Goal: Task Accomplishment & Management: Complete application form

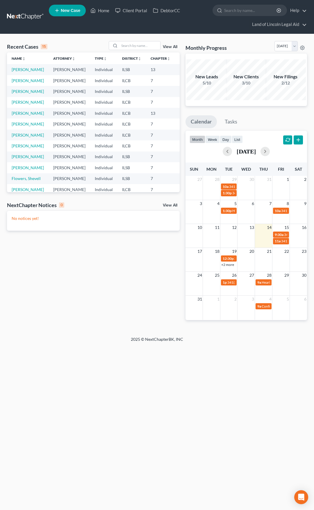
click at [17, 17] on link at bounding box center [25, 17] width 37 height 10
click at [61, 9] on span "New Case" at bounding box center [71, 10] width 20 height 4
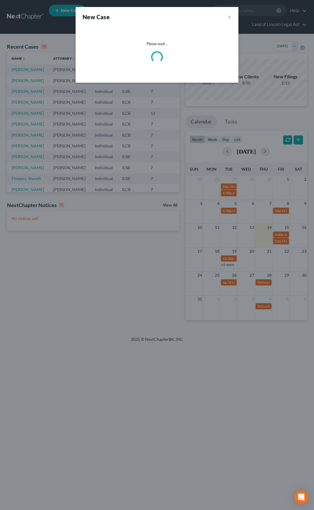
select select "26"
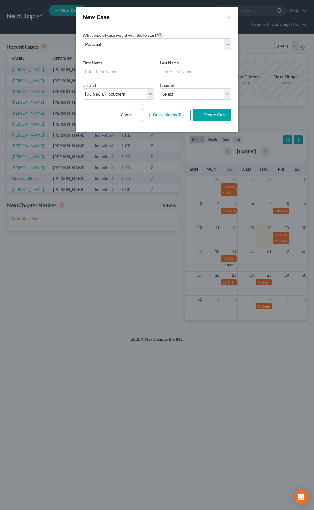
click at [99, 74] on input "text" at bounding box center [118, 71] width 71 height 11
type input "Angel"
type input "Abbey"
click at [108, 91] on select "Select [US_STATE] - [GEOGRAPHIC_DATA] [US_STATE] - [GEOGRAPHIC_DATA][US_STATE] …" at bounding box center [119, 94] width 72 height 12
select select "24"
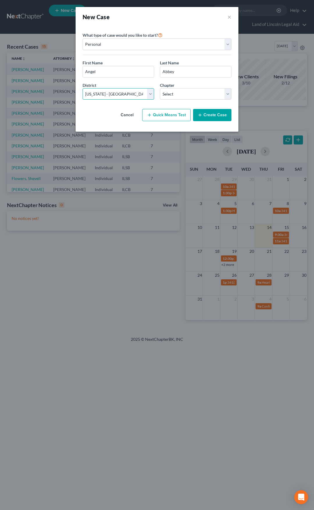
click at [83, 88] on select "Select [US_STATE] - [GEOGRAPHIC_DATA] [US_STATE] - [GEOGRAPHIC_DATA][US_STATE] …" at bounding box center [119, 94] width 72 height 12
click at [188, 94] on select "Select 7 11 12 13" at bounding box center [196, 94] width 72 height 12
select select "0"
click at [160, 88] on select "Select 7 11 12 13" at bounding box center [196, 94] width 72 height 12
click at [207, 114] on button "Create Case" at bounding box center [212, 115] width 38 height 12
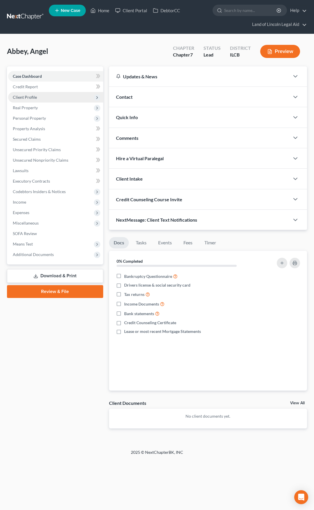
click at [68, 95] on span "Client Profile" at bounding box center [55, 97] width 95 height 10
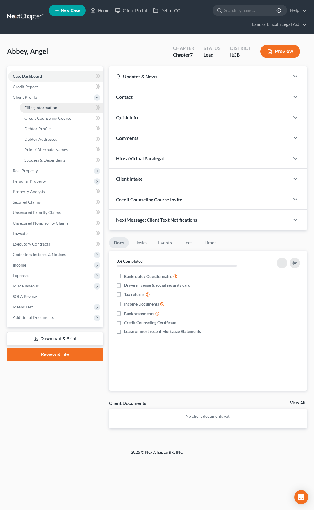
click at [66, 106] on link "Filing Information" at bounding box center [62, 107] width 84 height 10
select select "1"
select select "0"
select select "24"
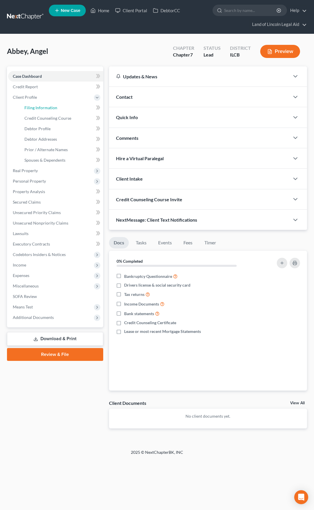
select select "14"
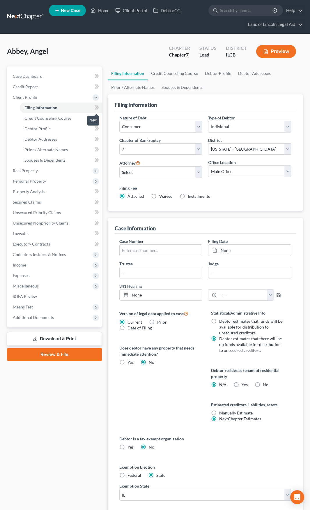
click at [95, 108] on icon at bounding box center [97, 107] width 4 height 7
click at [169, 175] on select "Select May Yeh - ILSB [PERSON_NAME] - [PERSON_NAME] - ILCB [PERSON_NAME] - [PER…" at bounding box center [160, 172] width 83 height 12
select select "2"
click at [119, 166] on select "Select May Yeh - ILSB [PERSON_NAME] - [PERSON_NAME] - ILCB [PERSON_NAME] - [PER…" at bounding box center [160, 172] width 83 height 12
click at [222, 171] on select "Main Office SRO ERO NRO ERO - D WRO" at bounding box center [249, 171] width 83 height 12
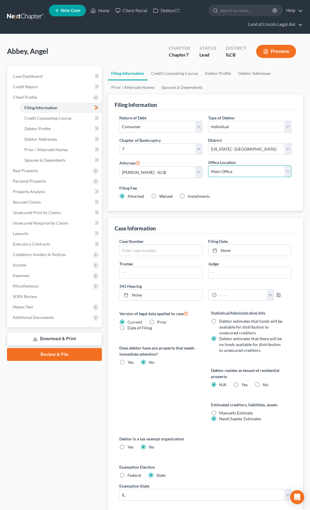
select select "2"
click at [208, 165] on select "Main Office SRO ERO NRO ERO - D WRO" at bounding box center [249, 171] width 83 height 12
click at [159, 197] on label "Waived Waived" at bounding box center [165, 196] width 13 height 6
click at [162, 197] on input "Waived Waived" at bounding box center [164, 195] width 4 height 4
radio input "true"
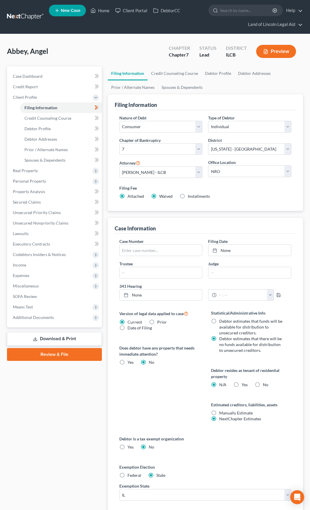
radio input "false"
click at [242, 384] on label "Yes Yes" at bounding box center [245, 385] width 6 height 6
click at [244, 384] on input "Yes Yes" at bounding box center [246, 384] width 4 height 4
radio input "true"
radio input "false"
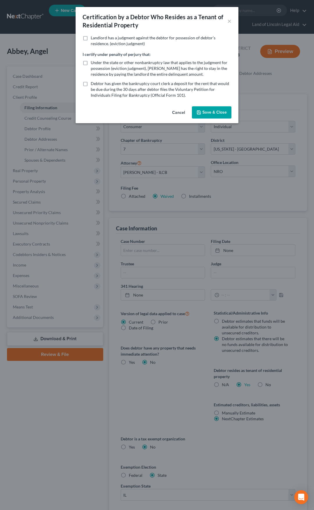
click at [220, 116] on button "Save & Close" at bounding box center [212, 112] width 40 height 12
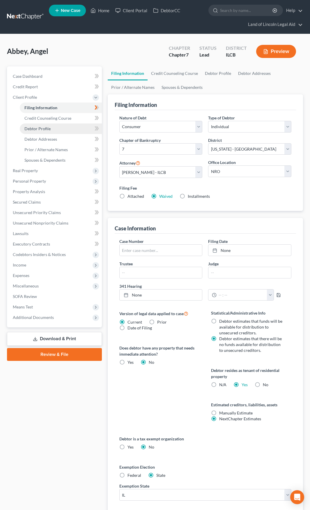
click at [67, 129] on link "Debtor Profile" at bounding box center [61, 128] width 82 height 10
select select "0"
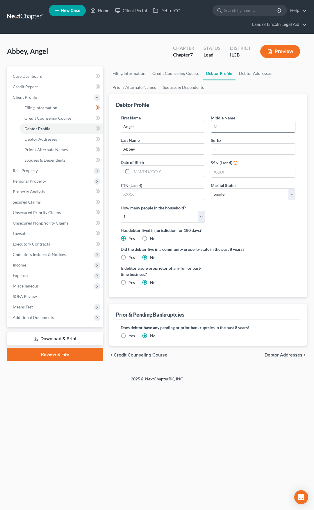
click at [223, 125] on input "text" at bounding box center [253, 126] width 84 height 11
type input "[PERSON_NAME] [PERSON_NAME]"
click at [163, 171] on input "text" at bounding box center [168, 171] width 73 height 11
type input "[DATE]"
type input "8491"
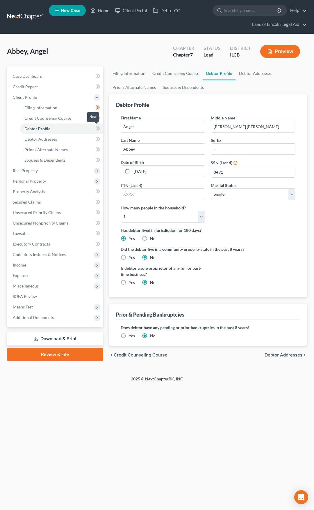
click at [99, 128] on icon at bounding box center [99, 128] width 3 height 4
click at [272, 353] on span "Debtor Addresses" at bounding box center [284, 355] width 38 height 5
select select "0"
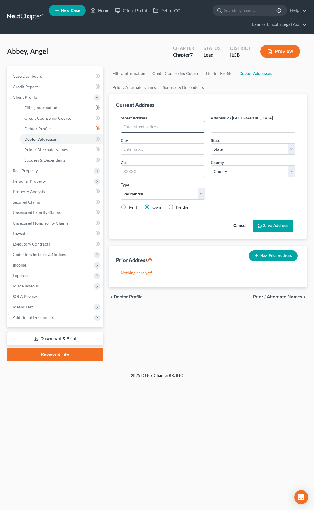
click at [164, 126] on input "text" at bounding box center [163, 126] width 84 height 11
type input "[STREET_ADDRESS] A"
type input "62702"
type input "[GEOGRAPHIC_DATA]"
select select "14"
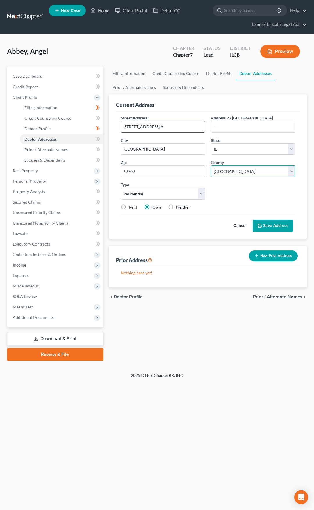
select select "82"
click at [129, 206] on label "Rent" at bounding box center [133, 207] width 8 height 6
click at [131, 206] on input "Rent" at bounding box center [133, 206] width 4 height 4
radio input "true"
click at [269, 224] on button "Save Address" at bounding box center [273, 226] width 40 height 12
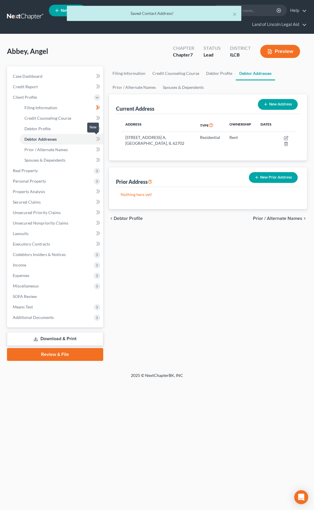
click at [101, 141] on span at bounding box center [98, 139] width 10 height 9
click at [263, 178] on button "New Prior Address" at bounding box center [273, 177] width 49 height 11
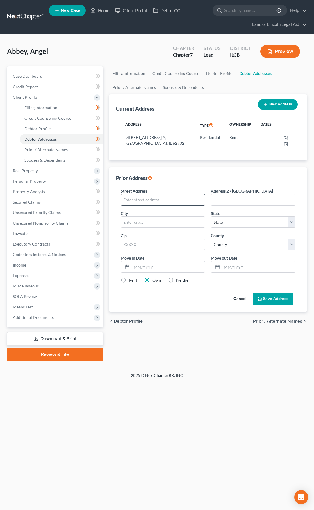
click at [178, 199] on input "text" at bounding box center [163, 199] width 84 height 11
type input "[STREET_ADDRESS]"
type input "62703"
type input "[GEOGRAPHIC_DATA]"
select select "14"
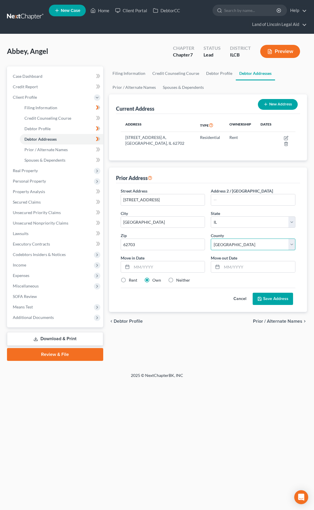
select select "82"
click at [168, 268] on input "text" at bounding box center [168, 266] width 73 height 11
type input "07/2022"
type input "09/2023"
click at [129, 282] on label "Rent" at bounding box center [133, 280] width 8 height 6
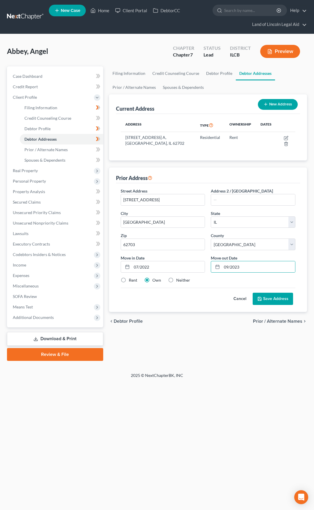
click at [131, 281] on input "Rent" at bounding box center [133, 279] width 4 height 4
radio input "true"
click at [266, 299] on button "Save Address" at bounding box center [273, 299] width 40 height 12
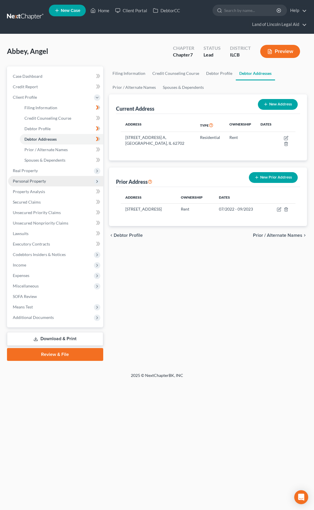
click at [72, 181] on span "Personal Property" at bounding box center [55, 181] width 95 height 10
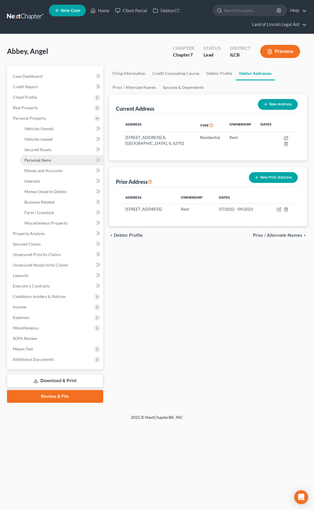
click at [67, 160] on link "Personal Items" at bounding box center [62, 160] width 84 height 10
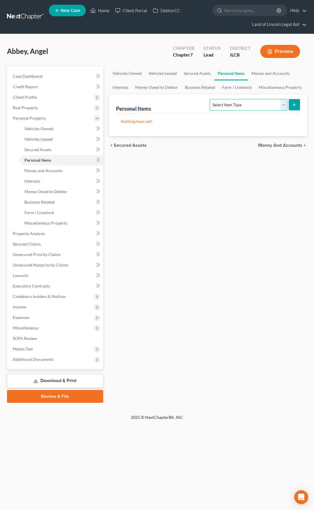
click at [221, 104] on select "Select Item Type Clothing (A/B: 11) Collectibles Of Value (A/B: 8) Electronics …" at bounding box center [248, 105] width 77 height 12
select select "household_goods"
click at [211, 99] on select "Select Item Type Clothing (A/B: 11) Collectibles Of Value (A/B: 8) Electronics …" at bounding box center [248, 105] width 77 height 12
click at [291, 105] on button "submit" at bounding box center [294, 104] width 11 height 11
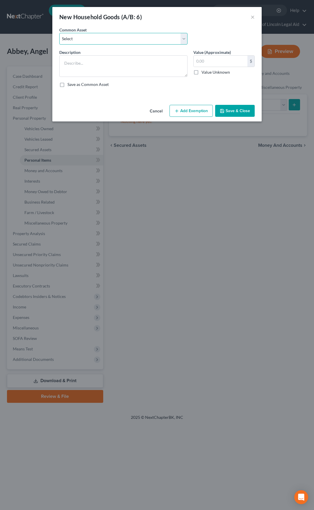
click at [114, 41] on select "Select Miscellaneous household goods including *" at bounding box center [123, 39] width 128 height 12
select select "0"
click at [59, 33] on select "Select Miscellaneous household goods including *" at bounding box center [123, 39] width 128 height 12
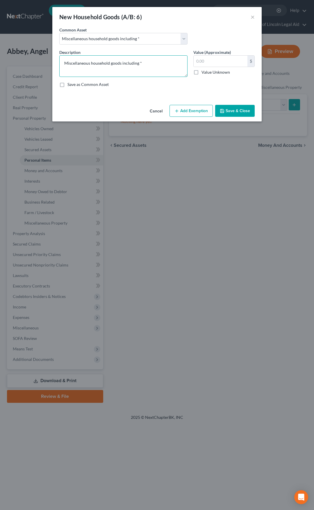
click at [150, 63] on textarea "Miscellaneous household goods including *" at bounding box center [123, 66] width 128 height 22
type textarea "Miscellaneous household goods including bed, dresser, kitchenware, washer/dryer"
click at [212, 61] on input "text" at bounding box center [221, 61] width 54 height 11
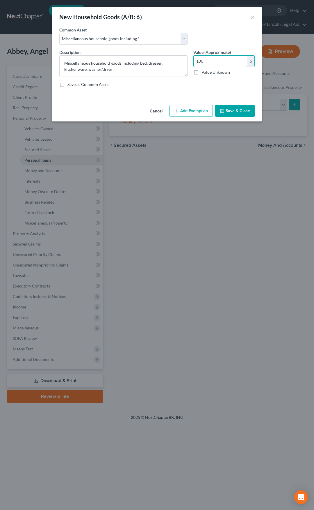
type input "100"
click at [192, 110] on button "Add Exemption" at bounding box center [191, 111] width 43 height 12
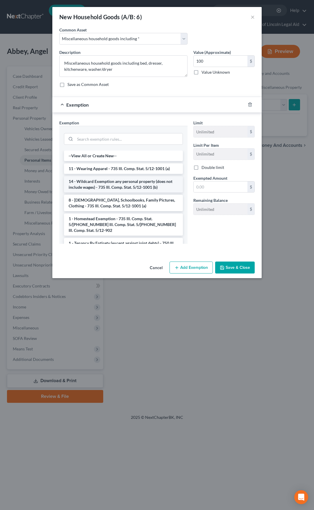
click at [122, 182] on li "14 - Wildcard Exemption any personal property (does not include wages) - 735 Il…" at bounding box center [123, 184] width 119 height 16
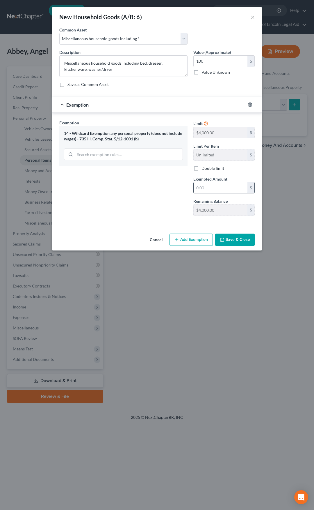
click at [208, 188] on input "text" at bounding box center [221, 187] width 54 height 11
type input "100"
click at [159, 203] on div "Exemption Set must be selected for CA. Exemption * 14 - Wildcard Exemption any …" at bounding box center [123, 170] width 134 height 101
click at [241, 239] on button "Save & Close" at bounding box center [235, 240] width 40 height 12
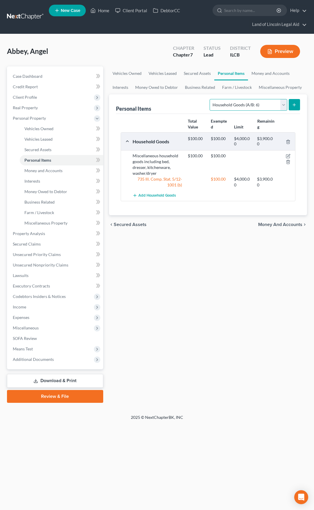
click at [234, 105] on select "Select Item Type Clothing (A/B: 11) Collectibles Of Value (A/B: 8) Electronics …" at bounding box center [248, 105] width 77 height 12
select select "electronics"
click at [211, 99] on select "Select Item Type Clothing (A/B: 11) Collectibles Of Value (A/B: 8) Electronics …" at bounding box center [248, 105] width 77 height 12
click at [294, 104] on icon "submit" at bounding box center [294, 104] width 5 height 5
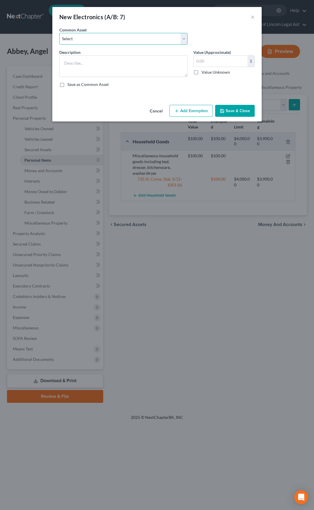
click at [126, 43] on select "Select Miscellaneous electronics, including television," at bounding box center [123, 39] width 128 height 12
select select "0"
click at [59, 33] on select "Select Miscellaneous electronics, including television," at bounding box center [123, 39] width 128 height 12
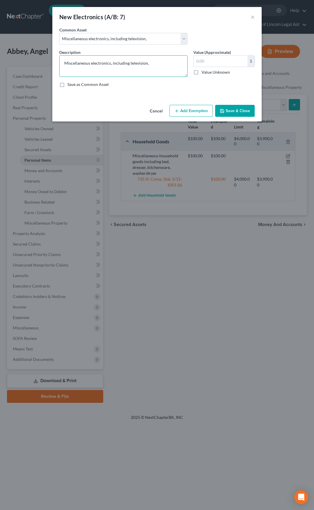
click at [155, 64] on textarea "Miscellaneous electronics, including television," at bounding box center [123, 66] width 128 height 22
type textarea "Miscellaneous electronics, including television and phone"
type input "100"
click at [186, 111] on button "Add Exemption" at bounding box center [191, 111] width 43 height 12
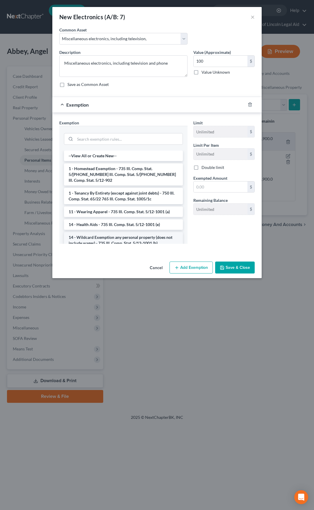
click at [134, 234] on li "14 - Wildcard Exemption any personal property (does not include wages) - 735 Il…" at bounding box center [123, 240] width 119 height 16
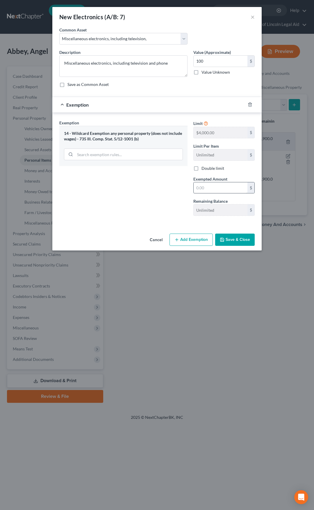
drag, startPoint x: 217, startPoint y: 182, endPoint x: 217, endPoint y: 185, distance: 3.0
click at [217, 183] on div "$" at bounding box center [224, 188] width 61 height 12
click at [217, 187] on input "text" at bounding box center [221, 187] width 54 height 11
type input "100"
click at [229, 236] on button "Save & Close" at bounding box center [235, 240] width 40 height 12
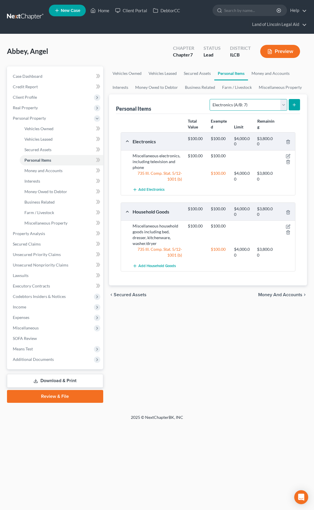
click at [228, 106] on select "Select Item Type Clothing (A/B: 11) Collectibles Of Value (A/B: 8) Electronics …" at bounding box center [248, 105] width 77 height 12
click at [211, 99] on select "Select Item Type Clothing (A/B: 11) Collectibles Of Value (A/B: 8) Electronics …" at bounding box center [248, 105] width 77 height 12
click at [291, 105] on button "submit" at bounding box center [294, 104] width 11 height 11
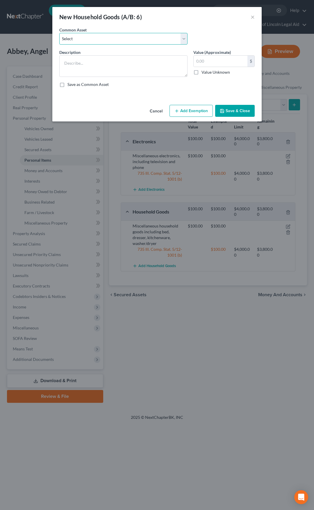
click at [130, 39] on select "Select Miscellaneous household goods including *" at bounding box center [123, 39] width 128 height 12
click at [131, 41] on select "Select Miscellaneous household goods including *" at bounding box center [123, 39] width 128 height 12
click at [128, 63] on textarea at bounding box center [123, 66] width 128 height 22
click at [153, 109] on button "Cancel" at bounding box center [156, 111] width 22 height 12
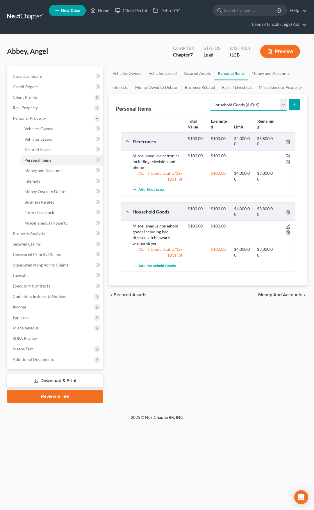
click at [232, 107] on select "Select Item Type Clothing (A/B: 11) Collectibles Of Value (A/B: 8) Electronics …" at bounding box center [248, 105] width 77 height 12
select select "other"
click at [211, 99] on select "Select Item Type Clothing (A/B: 11) Collectibles Of Value (A/B: 8) Electronics …" at bounding box center [248, 105] width 77 height 12
click at [293, 105] on icon "submit" at bounding box center [294, 104] width 5 height 5
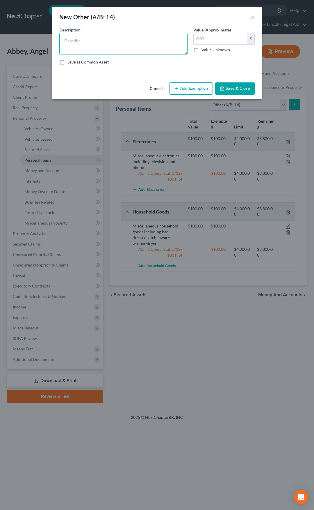
click at [120, 47] on textarea at bounding box center [123, 44] width 128 height 22
type textarea "Television, Couch and Bed Frame"
click at [205, 41] on input "text" at bounding box center [221, 38] width 54 height 11
type input "500"
click at [191, 84] on button "Add Exemption" at bounding box center [191, 88] width 43 height 12
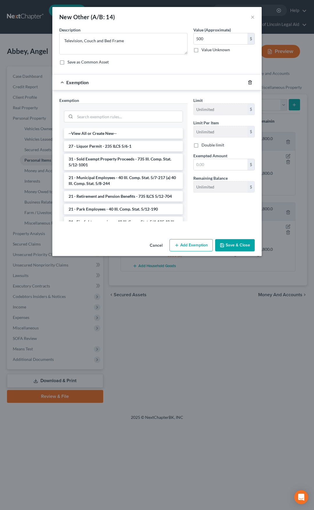
click at [252, 82] on icon "button" at bounding box center [250, 82] width 3 height 4
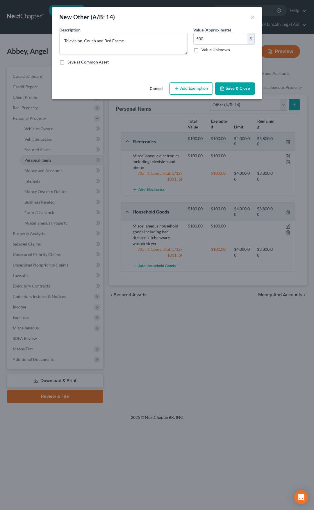
click at [232, 86] on button "Save & Close" at bounding box center [235, 88] width 40 height 12
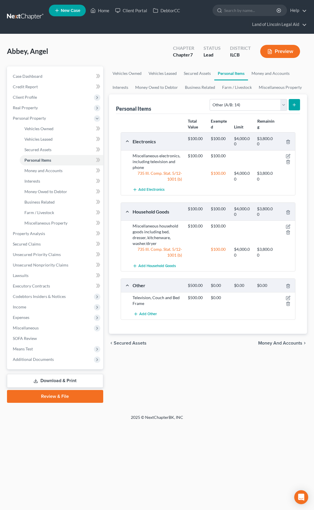
click at [280, 49] on button "Preview" at bounding box center [281, 51] width 40 height 13
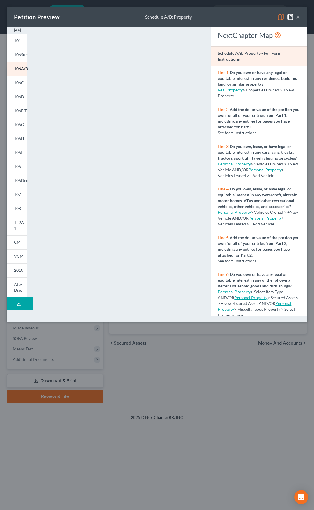
click at [300, 16] on button "×" at bounding box center [298, 16] width 4 height 7
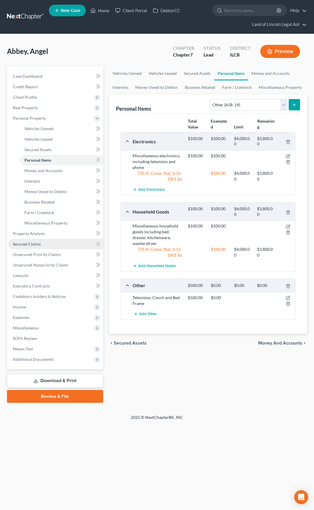
click at [52, 240] on link "Secured Claims" at bounding box center [55, 244] width 95 height 10
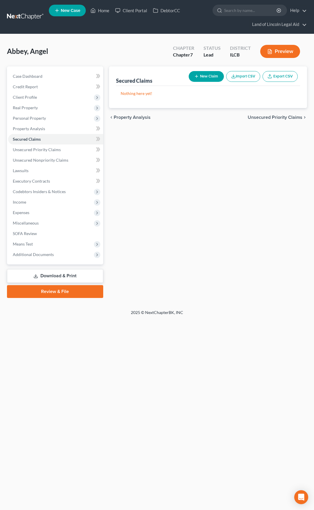
click at [203, 78] on button "New Claim" at bounding box center [206, 76] width 35 height 11
select select "0"
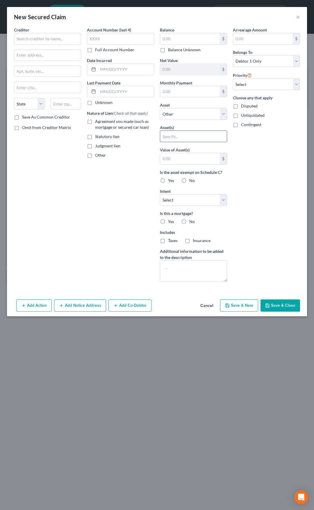
click at [183, 135] on input "text" at bounding box center [193, 136] width 67 height 11
click at [174, 158] on input "text" at bounding box center [190, 158] width 60 height 11
click at [174, 110] on select "Select Other Multiple Assets Household Goods - Miscellaneous household goods in…" at bounding box center [193, 114] width 67 height 12
select select "4"
click at [160, 108] on select "Select Other Multiple Assets Household Goods - Miscellaneous household goods in…" at bounding box center [193, 114] width 67 height 12
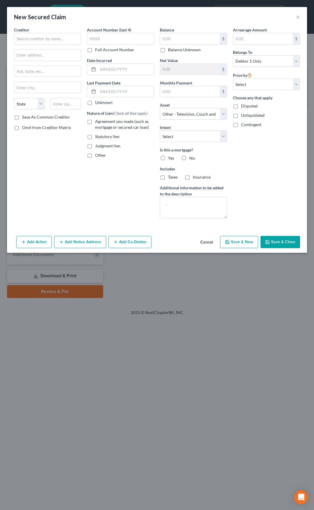
click at [205, 241] on button "Cancel" at bounding box center [207, 242] width 22 height 12
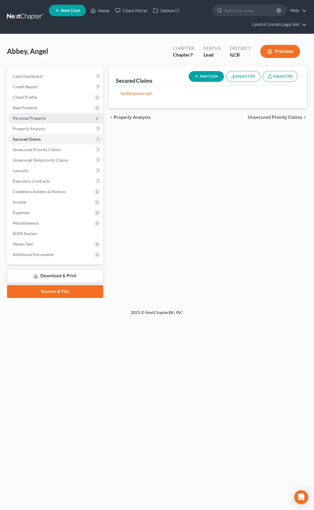
click at [70, 121] on span "Personal Property" at bounding box center [55, 118] width 95 height 10
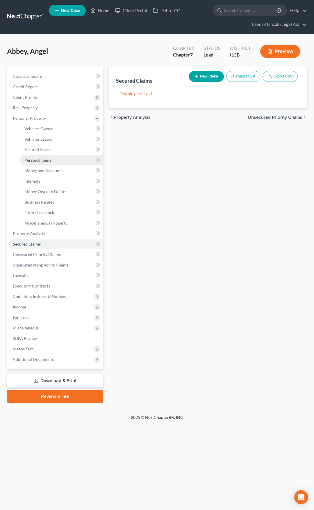
click at [69, 160] on link "Personal Items" at bounding box center [62, 160] width 84 height 10
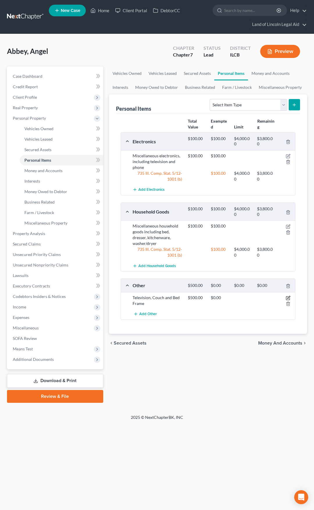
click at [288, 298] on icon "button" at bounding box center [289, 297] width 3 height 3
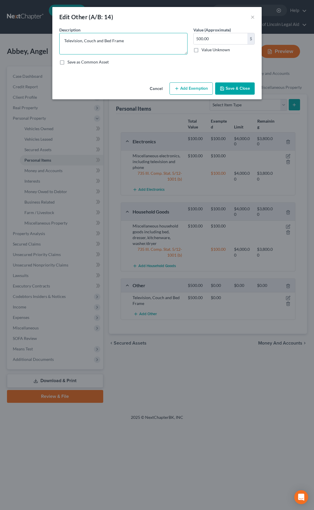
click at [141, 43] on textarea "Television, Couch and Bed Frame" at bounding box center [123, 44] width 128 height 22
type textarea "Television, Couch and Bed Frame. Listed separately due to lien."
click at [231, 83] on button "Save & Close" at bounding box center [235, 88] width 40 height 12
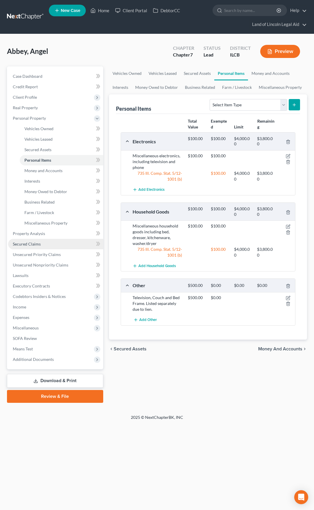
click at [81, 243] on link "Secured Claims" at bounding box center [55, 244] width 95 height 10
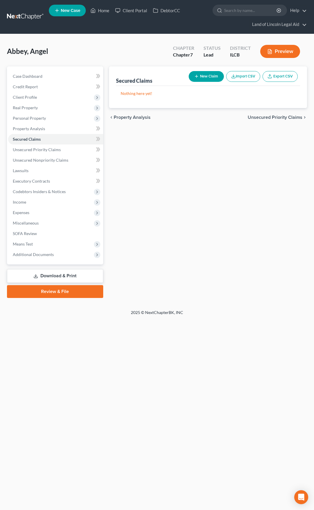
click at [206, 77] on button "New Claim" at bounding box center [206, 76] width 35 height 11
select select "0"
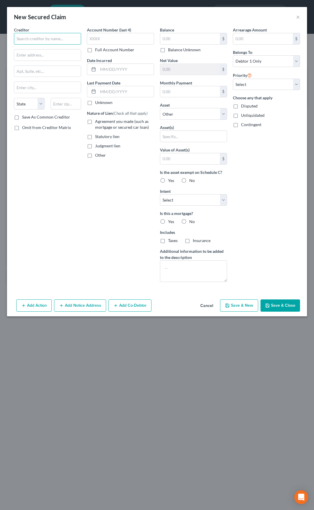
click at [51, 38] on input "text" at bounding box center [47, 39] width 67 height 12
click at [172, 114] on select "Select Other Multiple Assets Household Goods - Miscellaneous household goods in…" at bounding box center [193, 114] width 67 height 12
select select "4"
click at [160, 108] on select "Select Other Multiple Assets Household Goods - Miscellaneous household goods in…" at bounding box center [193, 114] width 67 height 12
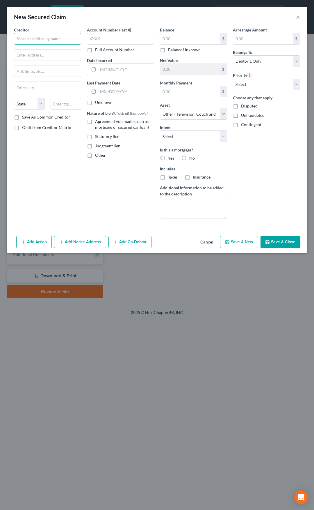
click at [55, 40] on input "text" at bounding box center [47, 39] width 67 height 12
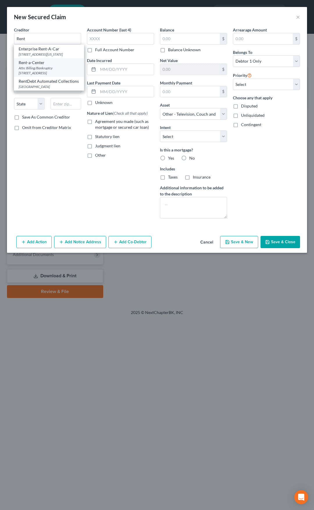
click at [48, 66] on div "Rent-a-Center" at bounding box center [49, 63] width 61 height 6
type input "Rent-a-Center"
type input "Attn: Billing/Bankruptcy"
type input "[STREET_ADDRESS]"
type input "Plano"
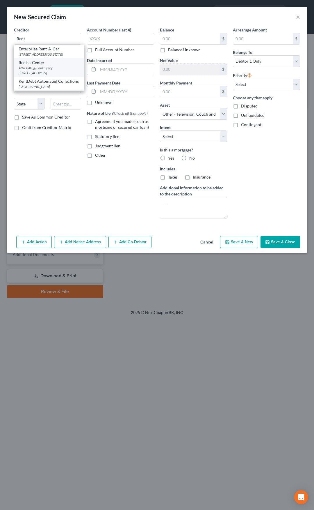
select select "45"
type input "75024"
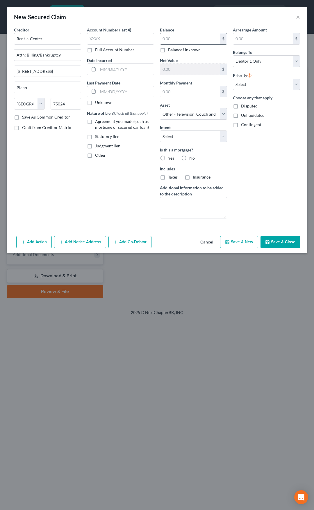
click at [163, 43] on input "text" at bounding box center [190, 38] width 60 height 11
type input "6,000"
click at [168, 133] on select "Select Surrender Redeem Reaffirm Avoid Other" at bounding box center [193, 136] width 67 height 12
select select "2"
click at [160, 130] on select "Select Surrender Redeem Reaffirm Avoid Other" at bounding box center [193, 136] width 67 height 12
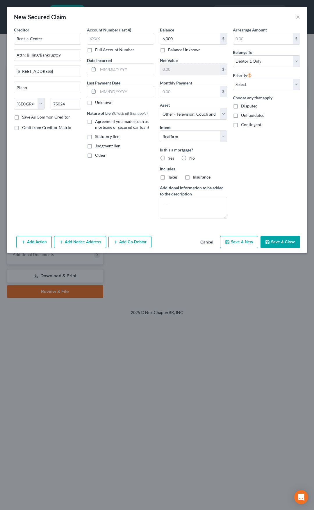
click at [190, 157] on label "No" at bounding box center [193, 158] width 6 height 6
click at [192, 157] on input "No" at bounding box center [194, 157] width 4 height 4
radio input "true"
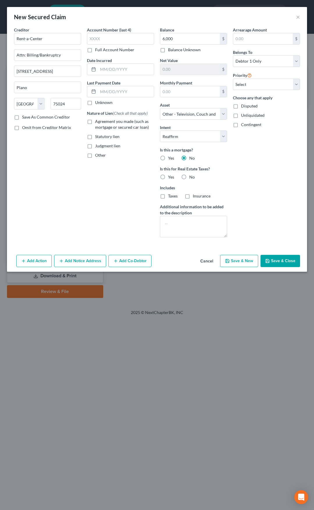
click at [190, 176] on label "No" at bounding box center [193, 177] width 6 height 6
click at [192, 176] on input "No" at bounding box center [194, 176] width 4 height 4
radio input "true"
click at [283, 259] on button "Save & Close" at bounding box center [281, 261] width 40 height 12
select select
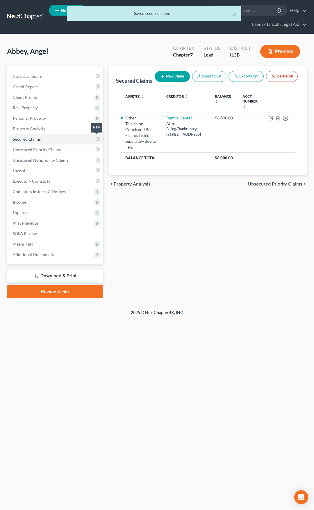
click at [100, 140] on icon at bounding box center [98, 138] width 4 height 7
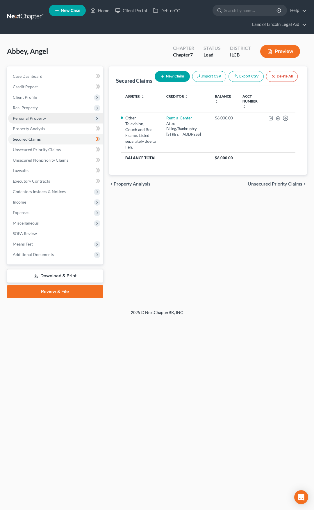
click at [77, 121] on span "Personal Property" at bounding box center [55, 118] width 95 height 10
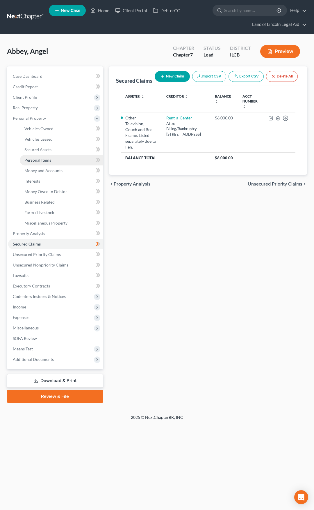
click at [70, 159] on link "Personal Items" at bounding box center [62, 160] width 84 height 10
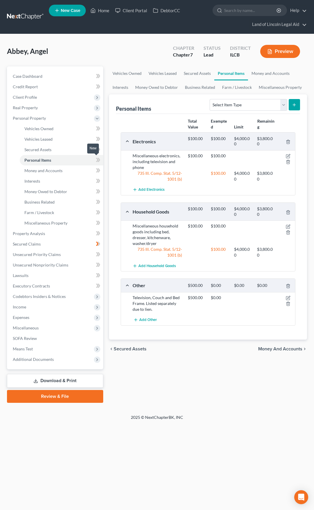
click at [97, 160] on icon at bounding box center [97, 160] width 3 height 4
click at [233, 104] on select "Select Item Type Clothing (A/B: 11) Collectibles Of Value (A/B: 8) Electronics …" at bounding box center [248, 105] width 77 height 12
select select "clothing"
click at [211, 99] on select "Select Item Type Clothing (A/B: 11) Collectibles Of Value (A/B: 8) Electronics …" at bounding box center [248, 105] width 77 height 12
click at [289, 103] on button "submit" at bounding box center [294, 104] width 11 height 11
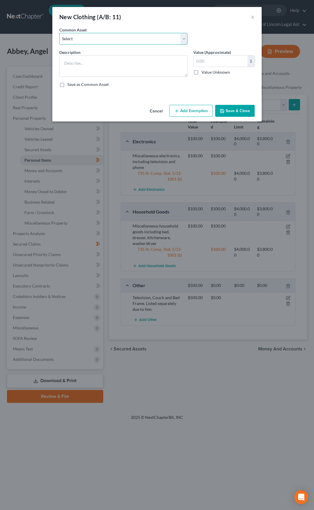
click at [135, 41] on select "Select Miscellaneous clothing" at bounding box center [123, 39] width 128 height 12
select select "0"
click at [59, 33] on select "Select Miscellaneous clothing" at bounding box center [123, 39] width 128 height 12
type textarea "Miscellaneous clothing"
click at [211, 59] on input "text" at bounding box center [221, 61] width 54 height 11
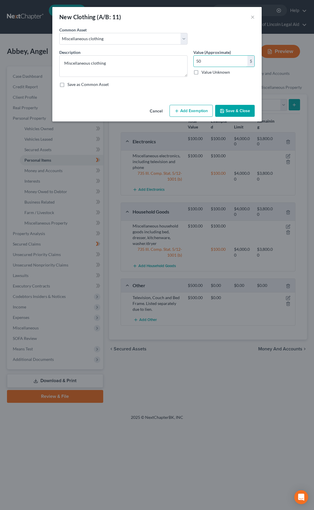
type input "50"
click at [193, 111] on button "Add Exemption" at bounding box center [191, 111] width 43 height 12
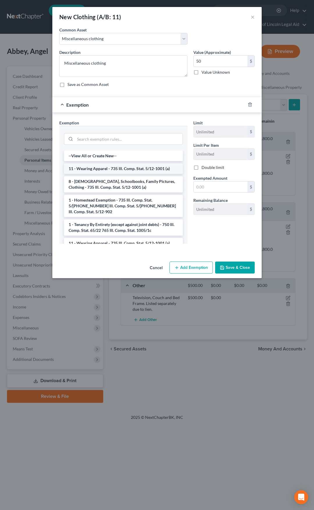
click at [120, 169] on li "11 - Wearing Apparel - 735 Ill. Comp. Stat. 5/12-1001 (a)" at bounding box center [123, 168] width 119 height 10
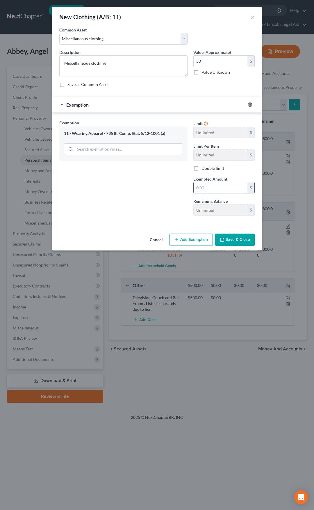
click at [200, 189] on input "text" at bounding box center [221, 187] width 54 height 11
type input "50"
click at [229, 239] on button "Save & Close" at bounding box center [235, 240] width 40 height 12
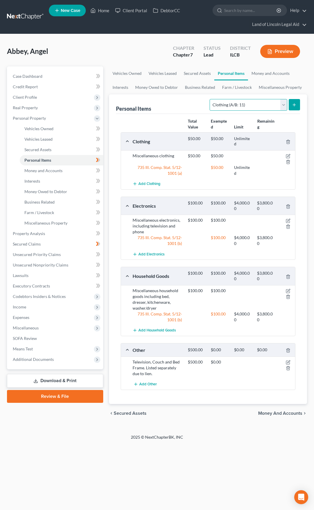
click at [246, 103] on select "Select Item Type Clothing (A/B: 11) Collectibles Of Value (A/B: 8) Electronics …" at bounding box center [248, 105] width 77 height 12
select select "jewelry"
click at [211, 99] on select "Select Item Type Clothing (A/B: 11) Collectibles Of Value (A/B: 8) Electronics …" at bounding box center [248, 105] width 77 height 12
click at [295, 103] on icon "submit" at bounding box center [294, 104] width 5 height 5
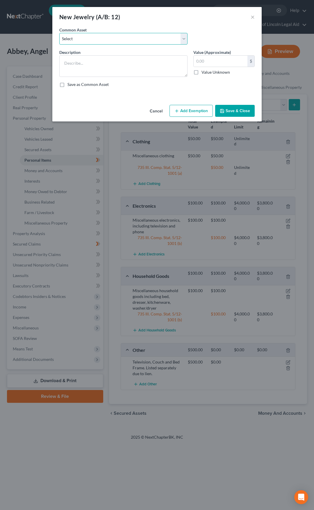
click at [132, 36] on select "Select Miscellaneous Jewelry and Watches" at bounding box center [123, 39] width 128 height 12
select select "0"
click at [59, 33] on select "Select Miscellaneous Jewelry and Watches" at bounding box center [123, 39] width 128 height 12
type textarea "Miscellaneous Jewelry and Watches"
click at [203, 59] on input "text" at bounding box center [221, 61] width 54 height 11
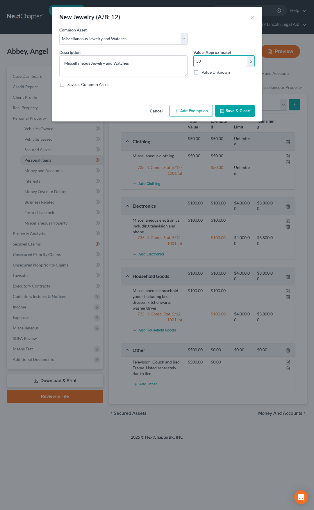
type input "50"
click at [188, 110] on button "Add Exemption" at bounding box center [191, 111] width 43 height 12
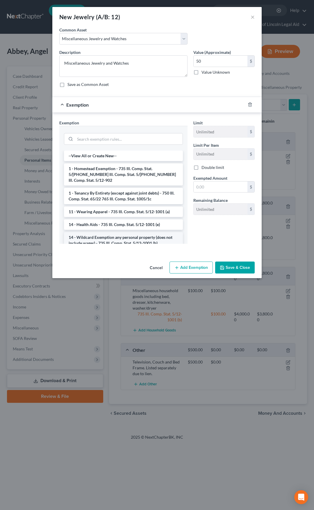
click at [132, 233] on li "14 - Wildcard Exemption any personal property (does not include wages) - 735 Il…" at bounding box center [123, 240] width 119 height 16
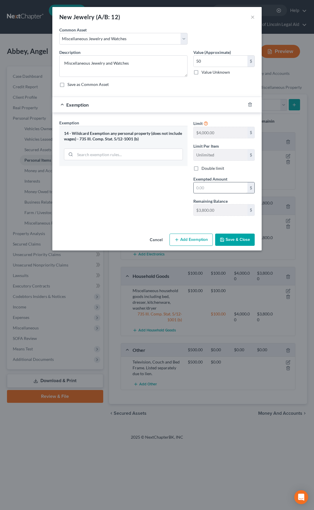
click at [223, 183] on div "$" at bounding box center [224, 188] width 61 height 12
click at [222, 187] on input "text" at bounding box center [221, 187] width 54 height 11
type input "50"
click at [171, 200] on div "Exemption Set must be selected for CA. Exemption * 14 - Wildcard Exemption any …" at bounding box center [123, 170] width 134 height 101
click at [241, 238] on button "Save & Close" at bounding box center [235, 240] width 40 height 12
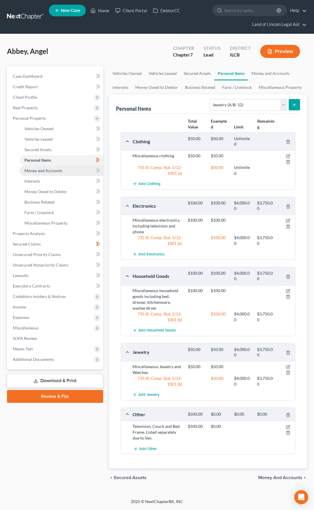
click at [81, 170] on link "Money and Accounts" at bounding box center [62, 170] width 84 height 10
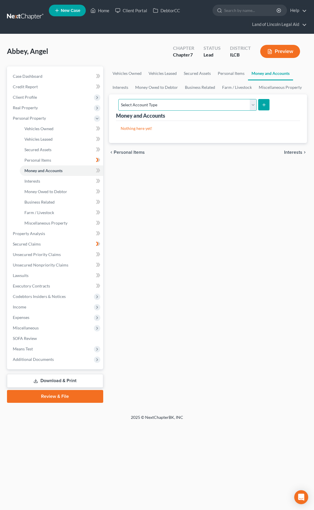
click at [178, 106] on select "Select Account Type Brokerage (A/B: 18, SOFA: 20) Cash on Hand (A/B: 16) Certif…" at bounding box center [187, 105] width 139 height 12
select select "security_deposits"
click at [118, 99] on select "Select Account Type Brokerage (A/B: 18, SOFA: 20) Cash on Hand (A/B: 16) Certif…" at bounding box center [187, 105] width 139 height 12
click at [264, 103] on icon "submit" at bounding box center [264, 104] width 5 height 5
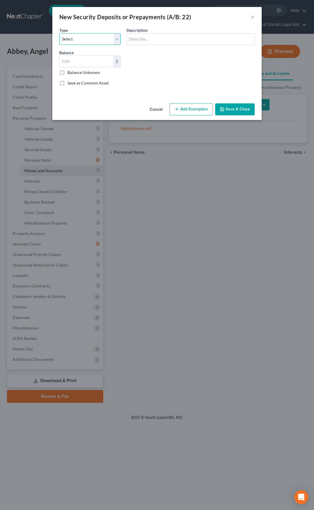
click at [103, 43] on select "Select Electric Gas Heating Oil Security Deposit On Rental Unit Prepaid Rent Te…" at bounding box center [89, 39] width 61 height 12
select select "3"
click at [59, 33] on select "Select Electric Gas Heating Oil Security Deposit On Rental Unit Prepaid Rent Te…" at bounding box center [89, 39] width 61 height 12
click at [143, 45] on div "Common Asset Select Type Select Electric Gas Heating Oil Security Deposit On Re…" at bounding box center [156, 59] width 201 height 64
click at [144, 40] on input "text" at bounding box center [191, 38] width 128 height 11
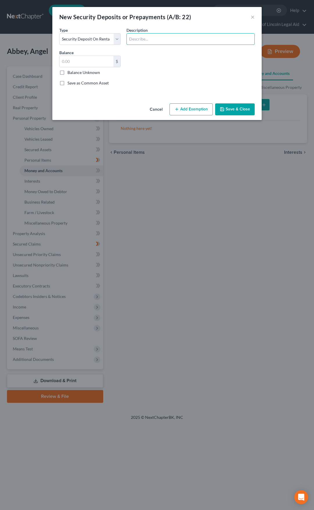
type input "Security Deposit for Current Residence"
click at [82, 64] on input "text" at bounding box center [87, 61] width 54 height 11
type input "880"
click at [179, 107] on icon "button" at bounding box center [177, 109] width 5 height 5
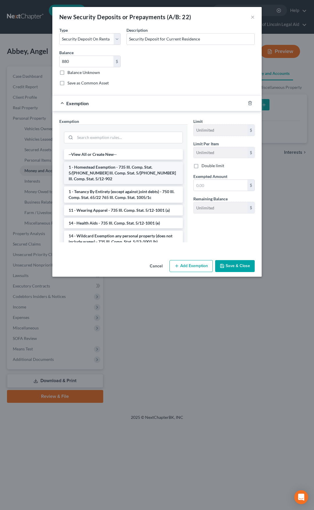
click at [135, 171] on li "1 - Homestead Exemption - 735 Ill. Comp. Stat. 5/[PHONE_NUMBER] Ill. Comp. Stat…" at bounding box center [123, 173] width 119 height 22
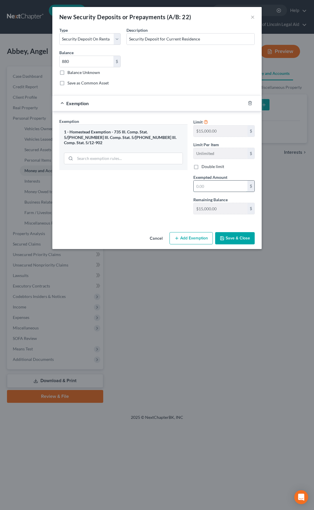
click at [202, 186] on input "text" at bounding box center [221, 186] width 54 height 11
type input "5"
type input "880"
click at [239, 236] on button "Save & Close" at bounding box center [235, 238] width 40 height 12
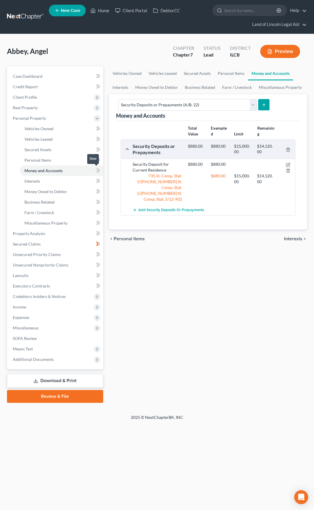
click at [100, 170] on icon at bounding box center [99, 170] width 3 height 4
click at [165, 107] on select "Select Account Type Brokerage (A/B: 18, SOFA: 20) Cash on Hand (A/B: 16) Certif…" at bounding box center [187, 105] width 139 height 12
select select "checking"
click at [118, 99] on select "Select Account Type Brokerage (A/B: 18, SOFA: 20) Cash on Hand (A/B: 16) Certif…" at bounding box center [187, 105] width 139 height 12
click at [257, 105] on form "Select Account Type Brokerage (A/B: 18, SOFA: 20) Cash on Hand (A/B: 16) Certif…" at bounding box center [194, 105] width 152 height 12
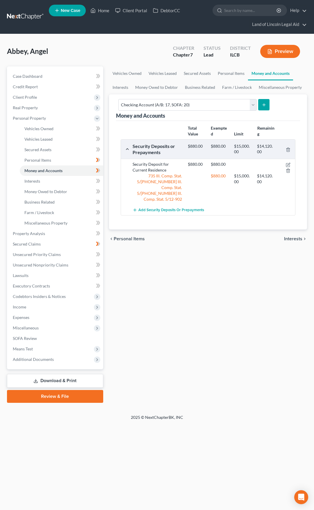
click at [262, 105] on icon "submit" at bounding box center [264, 104] width 5 height 5
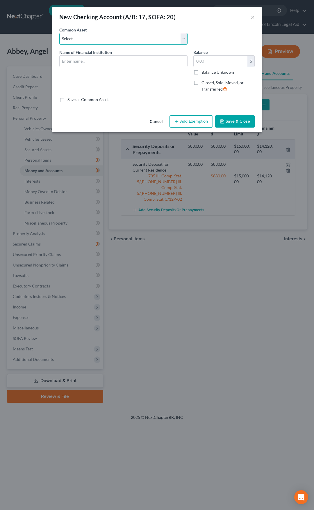
click at [130, 43] on select "Select Direct Express Card Stride National Bank d/b/a Chime" at bounding box center [123, 39] width 128 height 12
select select "1"
click at [59, 33] on select "Select Direct Express Card Stride National Bank d/b/a Chime" at bounding box center [123, 39] width 128 height 12
type input "Stride National Bank d/b/a Chime"
click at [204, 61] on input "text" at bounding box center [221, 61] width 54 height 11
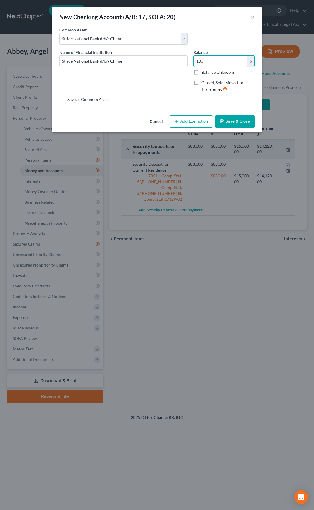
type input "100"
click at [188, 119] on button "Add Exemption" at bounding box center [191, 121] width 43 height 12
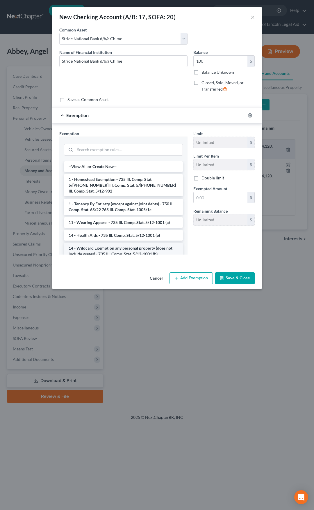
click at [125, 243] on li "14 - Wildcard Exemption any personal property (does not include wages) - 735 Il…" at bounding box center [123, 251] width 119 height 16
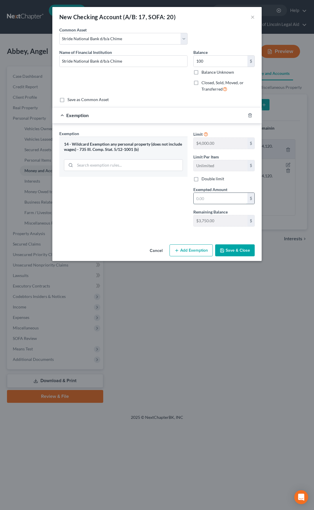
click at [215, 196] on input "text" at bounding box center [221, 198] width 54 height 11
type input "100"
click at [229, 251] on button "Save & Close" at bounding box center [235, 250] width 40 height 12
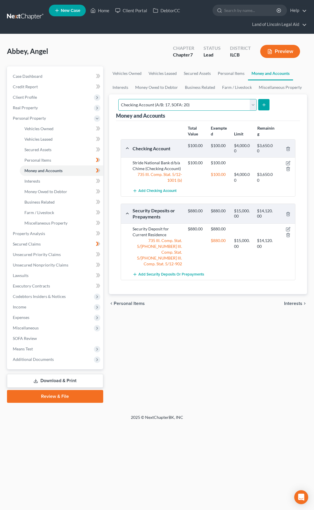
click at [145, 105] on select "Select Account Type Brokerage (A/B: 18, SOFA: 20) Cash on Hand (A/B: 16) Certif…" at bounding box center [187, 105] width 139 height 12
select select "other"
click at [118, 99] on select "Select Account Type Brokerage (A/B: 18, SOFA: 20) Cash on Hand (A/B: 16) Certif…" at bounding box center [187, 105] width 139 height 12
click at [264, 105] on line "submit" at bounding box center [264, 104] width 0 height 3
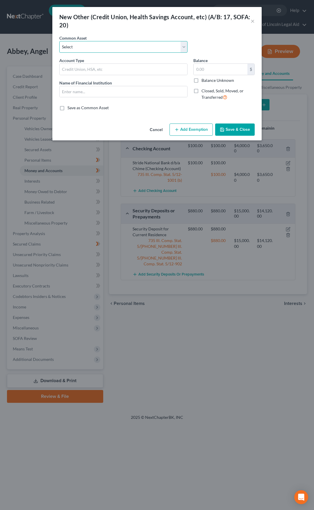
click at [120, 51] on select "Select Pre-Paid Debit Card Online Account Online Account" at bounding box center [123, 47] width 128 height 12
select select "1"
click at [59, 41] on select "Select Pre-Paid Debit Card Online Account Online Account" at bounding box center [123, 47] width 128 height 12
type input "Online Account"
type input "CashApp"
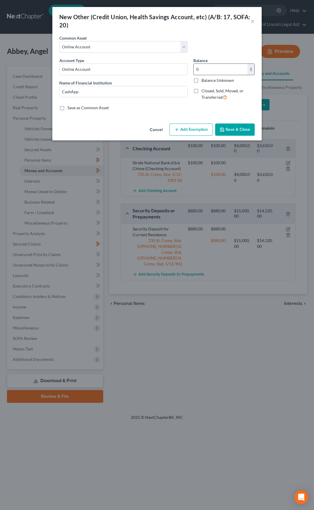
click at [202, 70] on input "0" at bounding box center [221, 69] width 54 height 11
type input "3.00"
click at [199, 132] on button "Add Exemption" at bounding box center [191, 129] width 43 height 12
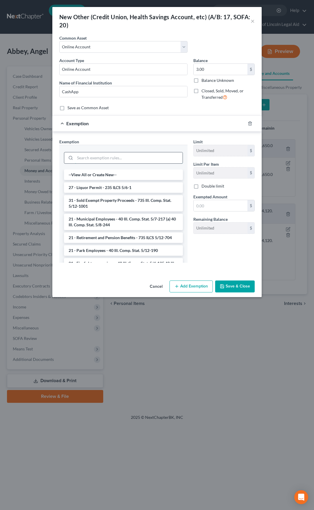
click at [130, 163] on input "search" at bounding box center [129, 157] width 108 height 11
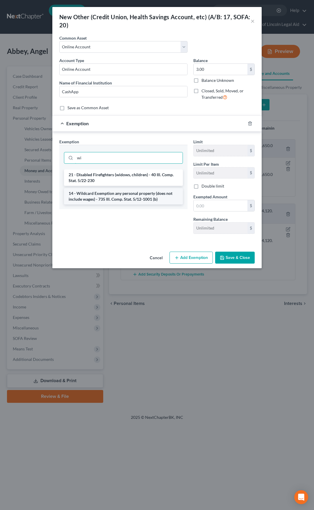
type input "wi"
click at [130, 198] on li "14 - Wildcard Exemption any personal property (does not include wages) - 735 Il…" at bounding box center [123, 196] width 119 height 16
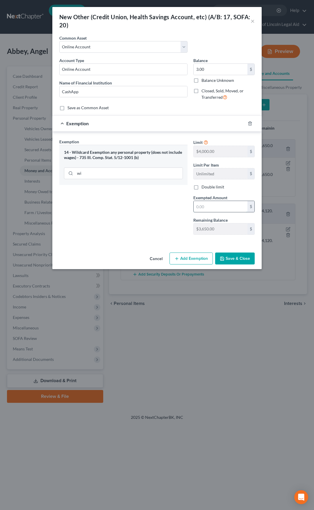
click at [197, 209] on input "text" at bounding box center [221, 206] width 54 height 11
type input "3.00"
click at [234, 254] on button "Save & Close" at bounding box center [235, 258] width 40 height 12
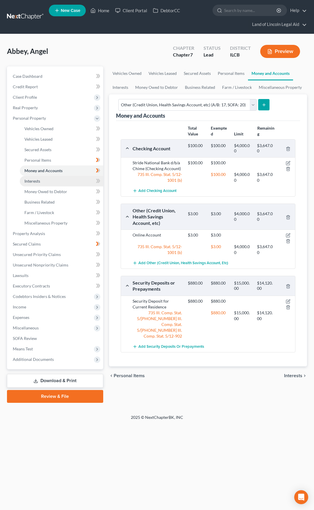
click at [73, 184] on link "Interests" at bounding box center [62, 181] width 84 height 10
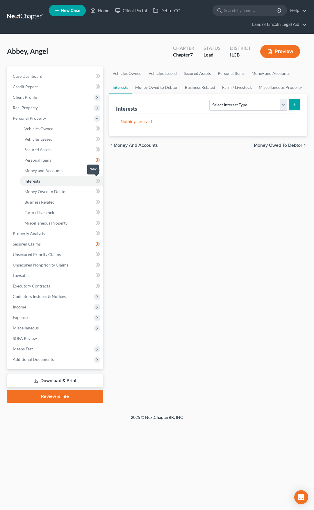
click at [97, 182] on icon at bounding box center [98, 180] width 4 height 7
click at [222, 106] on select "Select Interest Type 401K (A/B: 21) Annuity (A/B: 23) Bond (A/B: 18) Education …" at bounding box center [249, 105] width 78 height 12
select select "whole_life_insurance"
click at [211, 99] on select "Select Interest Type 401K (A/B: 21) Annuity (A/B: 23) Bond (A/B: 18) Education …" at bounding box center [249, 105] width 78 height 12
click at [293, 107] on icon "submit" at bounding box center [294, 104] width 5 height 5
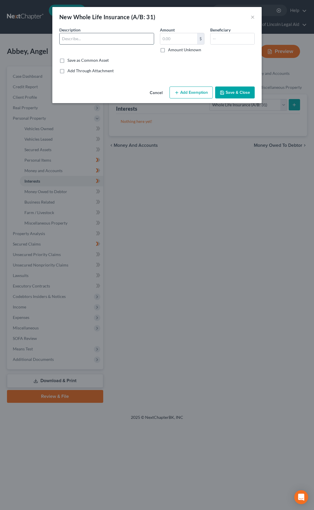
click at [85, 38] on input "text" at bounding box center [107, 38] width 94 height 11
type input "Primerica"
type input "Son"
click at [179, 93] on icon "button" at bounding box center [177, 92] width 5 height 5
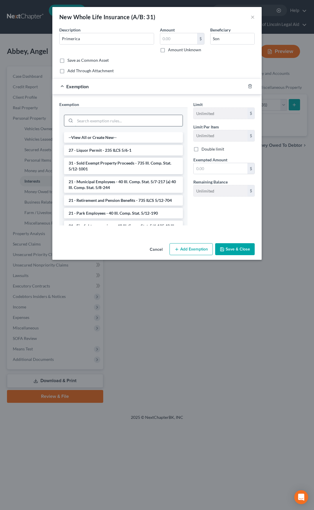
click at [127, 120] on input "search" at bounding box center [129, 120] width 108 height 11
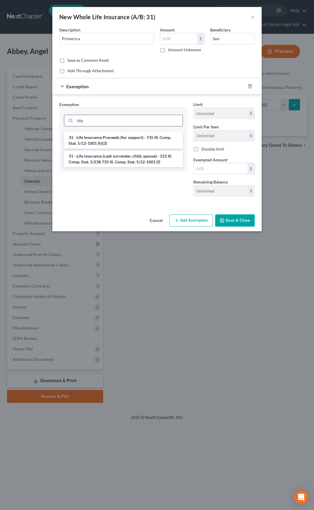
click at [116, 119] on input "life" at bounding box center [129, 120] width 108 height 11
type input "wi"
click at [102, 163] on li "14 - Wildcard Exemption any personal property (does not include wages) - 735 Il…" at bounding box center [123, 159] width 119 height 16
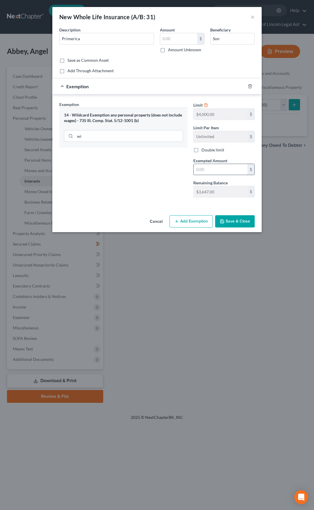
click at [199, 170] on input "text" at bounding box center [221, 169] width 54 height 11
type input "1"
click at [151, 179] on div "Exemption Set must be selected for CA. Exemption * 14 - Wildcard Exemption any …" at bounding box center [123, 151] width 134 height 101
click at [168, 50] on label "Amount Unknown" at bounding box center [184, 50] width 33 height 6
click at [171, 50] on input "Amount Unknown" at bounding box center [173, 49] width 4 height 4
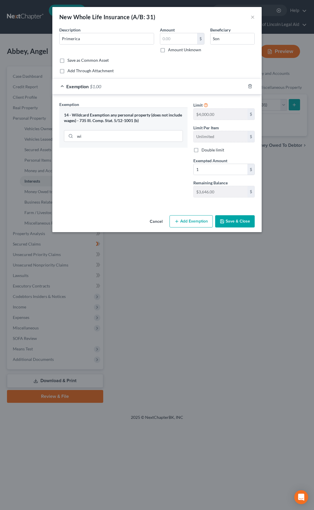
checkbox input "true"
click at [232, 224] on button "Save & Close" at bounding box center [235, 221] width 40 height 12
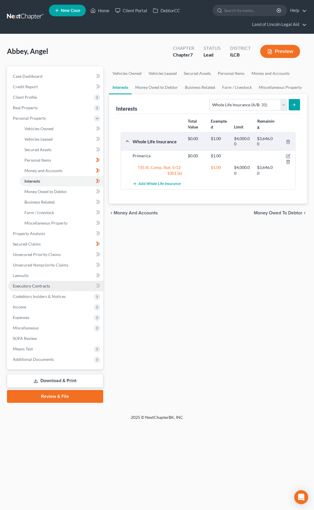
click at [72, 286] on link "Executory Contracts" at bounding box center [55, 286] width 95 height 10
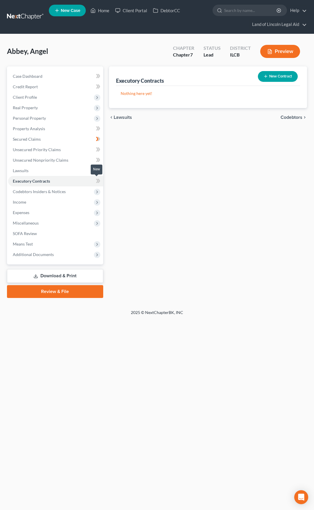
click at [100, 181] on icon at bounding box center [99, 181] width 3 height 4
click at [289, 75] on button "New Contract" at bounding box center [278, 76] width 40 height 11
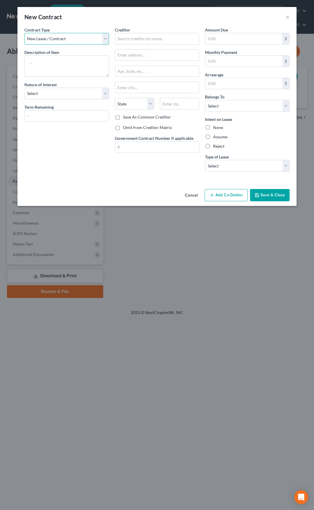
click at [97, 39] on select "New Lease / Contract New Timeshare" at bounding box center [66, 39] width 85 height 12
click at [83, 64] on textarea at bounding box center [66, 66] width 85 height 22
type textarea "Lease for Current Residence"
click at [71, 97] on select "Select Purchaser Agent Lessor Lessee" at bounding box center [66, 94] width 85 height 12
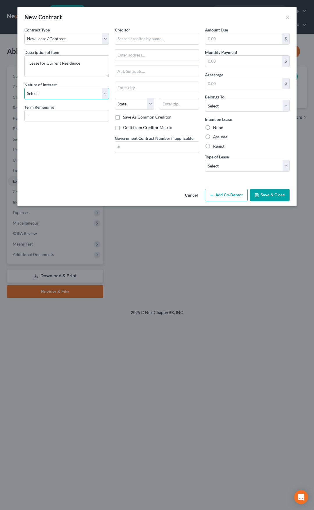
select select "3"
click at [24, 88] on select "Select Purchaser Agent Lessor Lessee" at bounding box center [66, 94] width 85 height 12
click at [135, 41] on input "text" at bounding box center [157, 39] width 85 height 12
type input "Springfield Real Estate"
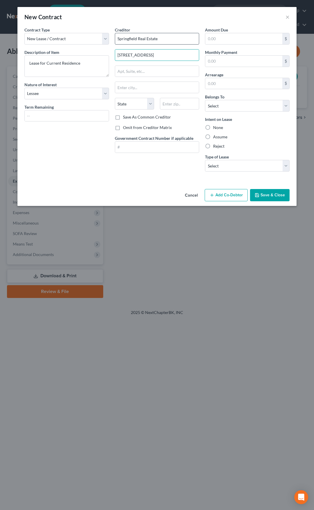
type input "[STREET_ADDRESS]"
click at [163, 107] on input "text" at bounding box center [179, 104] width 39 height 12
type input "62704"
type input "[GEOGRAPHIC_DATA]"
select select "14"
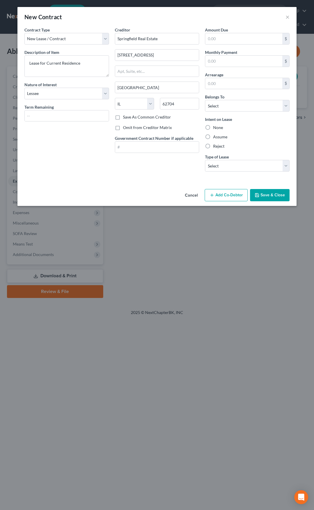
click at [123, 127] on label "Omit from Creditor Matrix" at bounding box center [147, 128] width 49 height 6
click at [125, 127] on input "Omit from Creditor Matrix" at bounding box center [127, 127] width 4 height 4
checkbox input "true"
click at [222, 106] on select "Select Debtor 1 Only Debtor 2 Only Debtor 1 And Debtor 2 Only At Least One Of T…" at bounding box center [247, 106] width 85 height 12
select select "0"
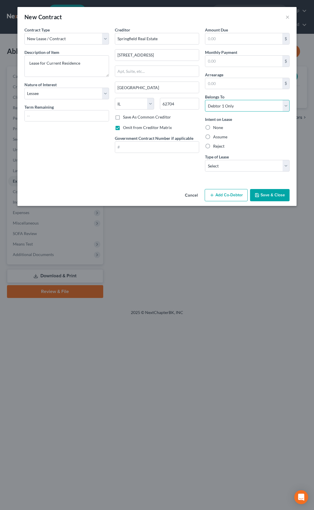
click at [205, 100] on select "Select Debtor 1 Only Debtor 2 Only Debtor 1 And Debtor 2 Only At Least One Of T…" at bounding box center [247, 106] width 85 height 12
click at [213, 137] on label "Assume" at bounding box center [220, 137] width 14 height 6
click at [216, 137] on input "Assume" at bounding box center [218, 136] width 4 height 4
radio input "true"
click at [232, 164] on select "Select Real Estate Car Other" at bounding box center [247, 166] width 85 height 12
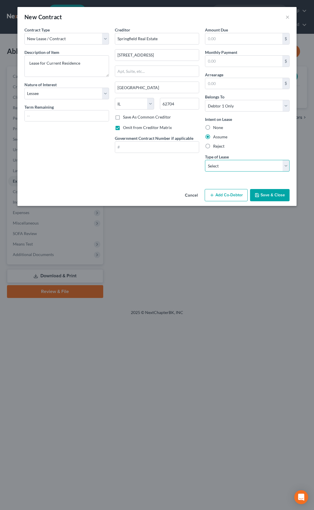
select select "0"
click at [205, 160] on select "Select Real Estate Car Other" at bounding box center [247, 166] width 85 height 12
click at [263, 194] on button "Save & Close" at bounding box center [270, 195] width 40 height 12
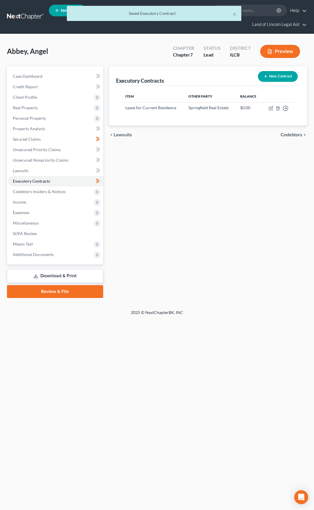
click at [277, 76] on button "New Contract" at bounding box center [278, 76] width 40 height 11
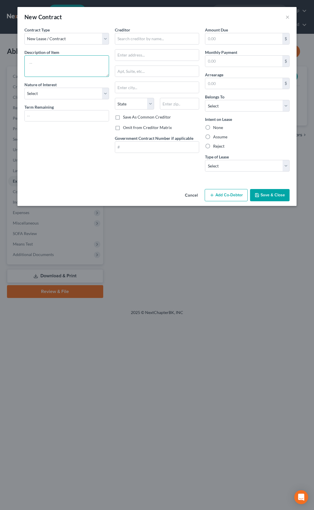
click at [71, 65] on textarea at bounding box center [66, 66] width 85 height 22
type textarea "L"
type textarea "Rent-to-Own Furniture"
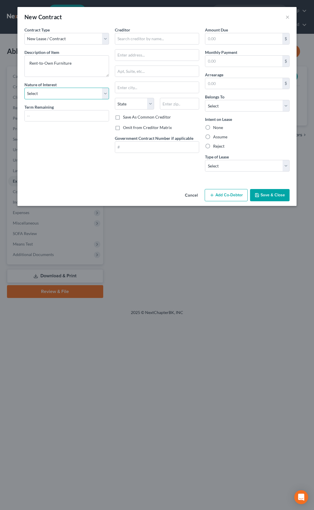
click at [64, 95] on select "Select Purchaser Agent Lessor Lessee" at bounding box center [66, 94] width 85 height 12
click at [24, 88] on select "Select Purchaser Agent Lessor Lessee" at bounding box center [66, 94] width 85 height 12
click at [59, 101] on div "Contract Type New Lease / Contract New Timeshare Description of non-residential…" at bounding box center [67, 101] width 91 height 149
click at [60, 99] on select "Select Purchaser Agent Lessor Lessee" at bounding box center [66, 94] width 85 height 12
select select "0"
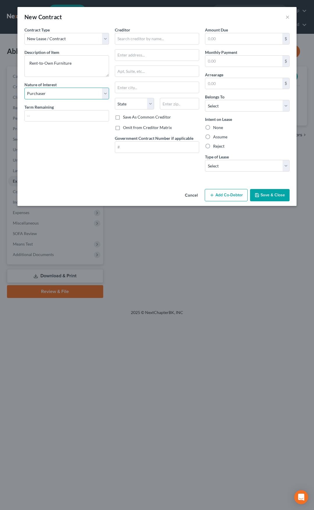
click at [24, 88] on select "Select Purchaser Agent Lessor Lessee" at bounding box center [66, 94] width 85 height 12
click at [121, 39] on input "text" at bounding box center [157, 39] width 85 height 12
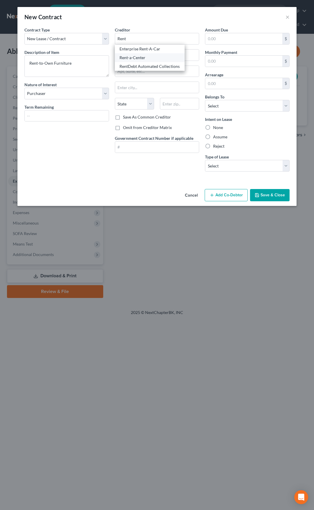
click at [132, 57] on div "Rent-a-Center" at bounding box center [150, 58] width 61 height 6
type input "Rent-a-Center"
type input "Attn: Billing/Bankruptcy"
type input "[STREET_ADDRESS]"
type input "Plano"
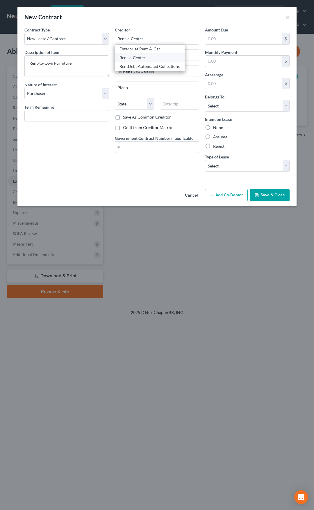
select select "45"
type input "75024"
click at [123, 130] on label "Omit from Creditor Matrix" at bounding box center [147, 128] width 49 height 6
click at [125, 128] on input "Omit from Creditor Matrix" at bounding box center [127, 127] width 4 height 4
checkbox input "true"
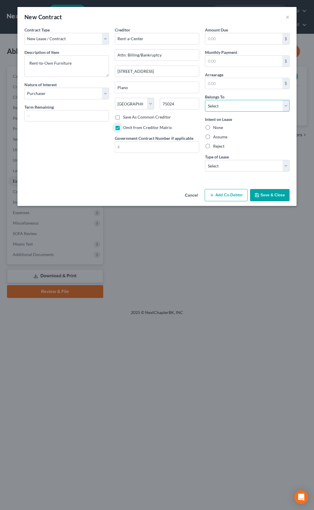
click at [216, 106] on select "Select Debtor 1 Only Debtor 2 Only Debtor 1 And Debtor 2 Only At Least One Of T…" at bounding box center [247, 106] width 85 height 12
select select "0"
click at [205, 100] on select "Select Debtor 1 Only Debtor 2 Only Debtor 1 And Debtor 2 Only At Least One Of T…" at bounding box center [247, 106] width 85 height 12
click at [213, 136] on label "Assume" at bounding box center [220, 137] width 14 height 6
click at [216, 136] on input "Assume" at bounding box center [218, 136] width 4 height 4
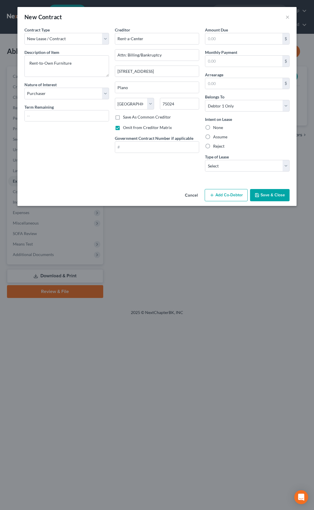
radio input "true"
click at [234, 161] on select "Select Real Estate Car Other" at bounding box center [247, 166] width 85 height 12
select select "2"
click at [205, 160] on select "Select Real Estate Car Other" at bounding box center [247, 166] width 85 height 12
click at [265, 193] on button "Save & Close" at bounding box center [270, 195] width 40 height 12
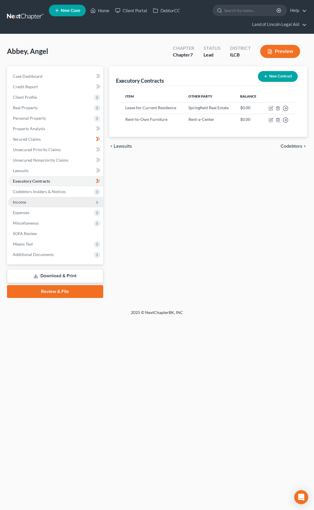
click at [66, 202] on span "Income" at bounding box center [55, 202] width 95 height 10
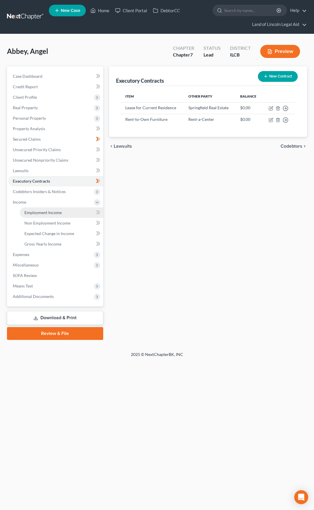
click at [65, 213] on link "Employment Income" at bounding box center [62, 212] width 84 height 10
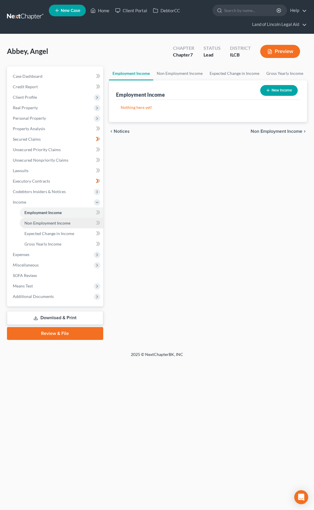
click at [65, 221] on span "Non Employment Income" at bounding box center [47, 222] width 46 height 5
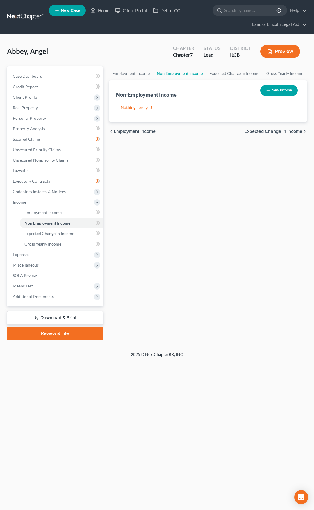
click at [275, 89] on button "New Income" at bounding box center [280, 90] width 38 height 11
select select "0"
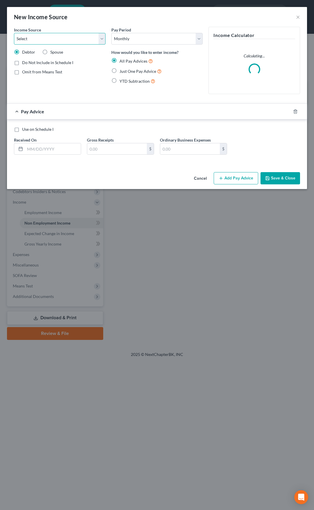
click at [84, 42] on select "Select Unemployment Disability (from employer) Pension Retirement Social Securi…" at bounding box center [60, 39] width 92 height 12
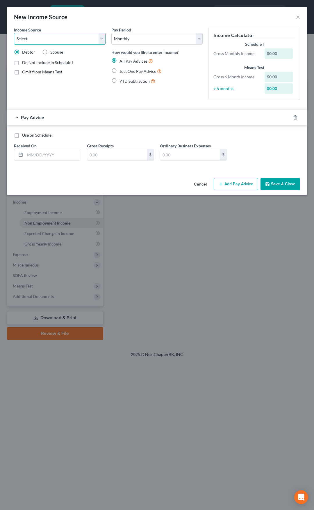
select select "5"
click at [14, 33] on select "Select Unemployment Disability (from employer) Pension Retirement Social Securi…" at bounding box center [60, 39] width 92 height 12
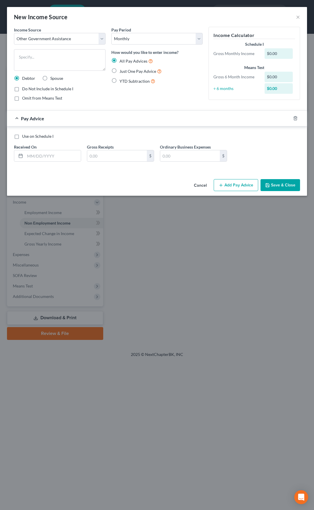
click at [120, 69] on label "Just One Pay Advice" at bounding box center [141, 71] width 42 height 7
click at [122, 69] on input "Just One Pay Advice" at bounding box center [124, 70] width 4 height 4
radio input "true"
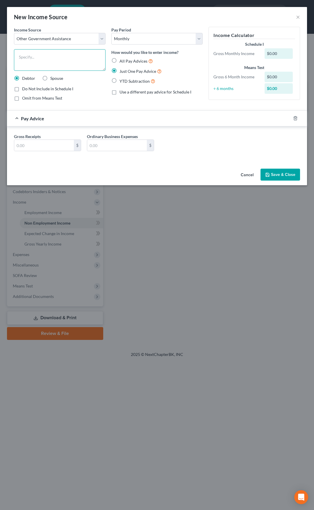
click at [77, 59] on textarea at bounding box center [60, 60] width 92 height 22
type textarea "SNAP Benefits"
click at [22, 100] on label "Omit from Means Test" at bounding box center [42, 98] width 40 height 6
click at [24, 99] on input "Omit from Means Test" at bounding box center [26, 97] width 4 height 4
checkbox input "true"
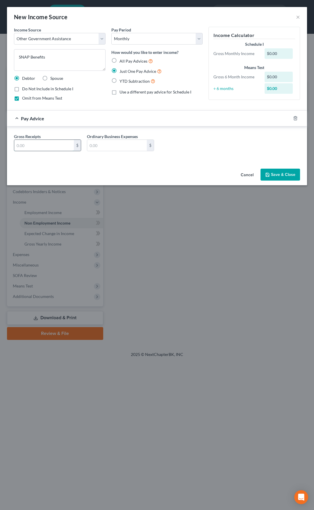
click at [45, 145] on input "text" at bounding box center [44, 145] width 60 height 11
type input "264"
click at [271, 174] on button "Save & Close" at bounding box center [281, 175] width 40 height 12
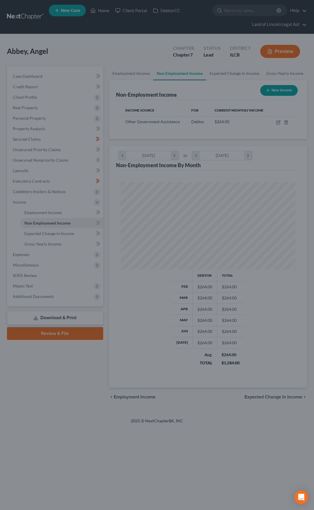
scroll to position [87, 187]
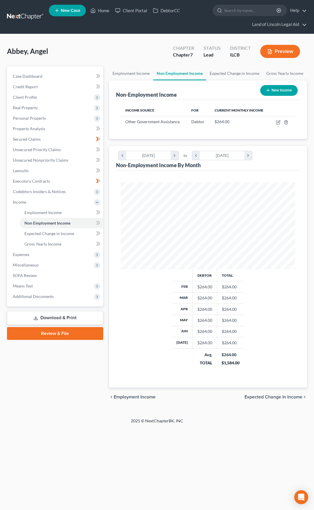
click at [275, 92] on button "New Income" at bounding box center [280, 90] width 38 height 11
select select "0"
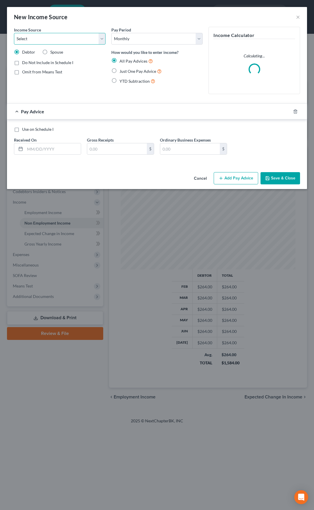
click at [70, 37] on select "Select Unemployment Disability (from employer) Pension Retirement Social Securi…" at bounding box center [60, 39] width 92 height 12
select select "0"
click at [14, 33] on select "Select Unemployment Disability (from employer) Pension Retirement Social Securi…" at bounding box center [60, 39] width 92 height 12
click at [126, 38] on select "Select Monthly Twice Monthly Every Other Week Weekly" at bounding box center [158, 39] width 92 height 12
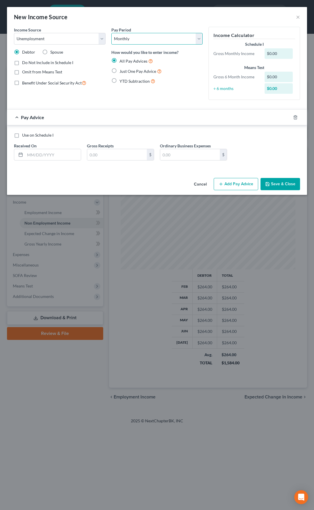
select select "2"
click at [112, 33] on select "Select Monthly Twice Monthly Every Other Week Weekly" at bounding box center [158, 39] width 92 height 12
click at [120, 70] on label "Just One Pay Advice" at bounding box center [141, 71] width 42 height 7
click at [122, 70] on input "Just One Pay Advice" at bounding box center [124, 70] width 4 height 4
radio input "true"
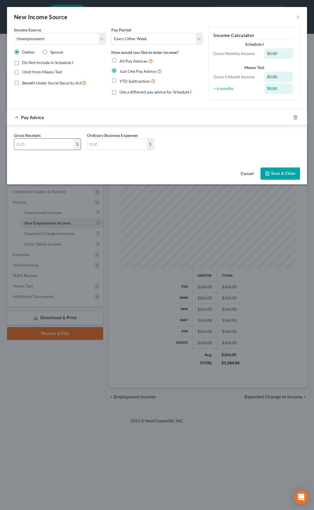
click at [30, 139] on input "text" at bounding box center [44, 144] width 60 height 11
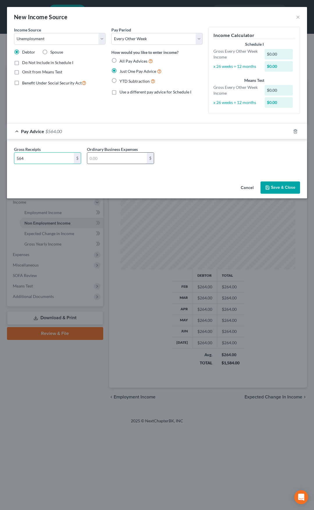
type input "564"
click at [92, 157] on input "text" at bounding box center [117, 158] width 60 height 11
click at [185, 157] on div "Gross Receipts 564 $ Ordinary Business Expenses $" at bounding box center [157, 157] width 292 height 22
click at [277, 185] on button "Save & Close" at bounding box center [281, 187] width 40 height 12
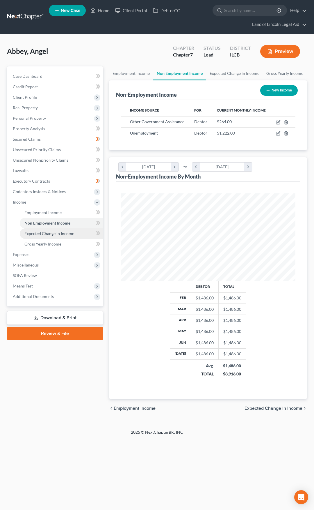
click at [83, 235] on link "Expected Change in Income" at bounding box center [62, 233] width 84 height 10
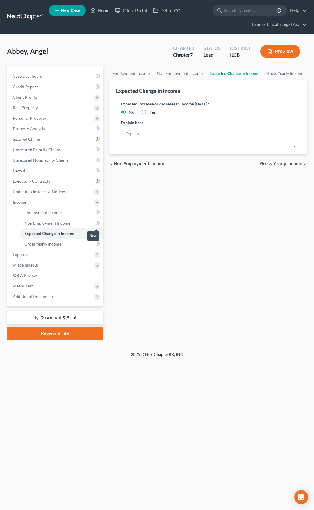
click at [98, 224] on icon at bounding box center [97, 223] width 3 height 4
click at [150, 112] on label "Yes" at bounding box center [153, 112] width 6 height 6
click at [152, 112] on input "Yes" at bounding box center [154, 111] width 4 height 4
radio input "true"
click at [146, 136] on textarea at bounding box center [208, 137] width 175 height 22
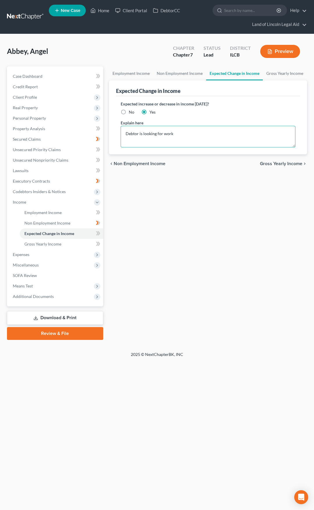
type textarea "Debtor is looking for work"
click at [276, 58] on button "Preview" at bounding box center [281, 51] width 40 height 13
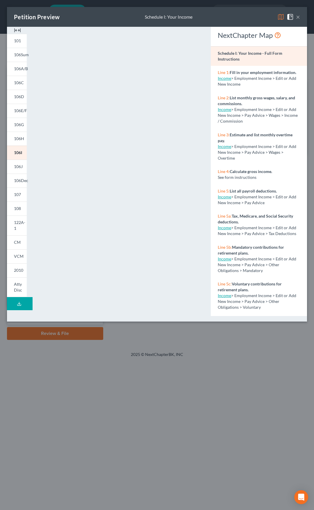
click at [298, 17] on button "×" at bounding box center [298, 16] width 4 height 7
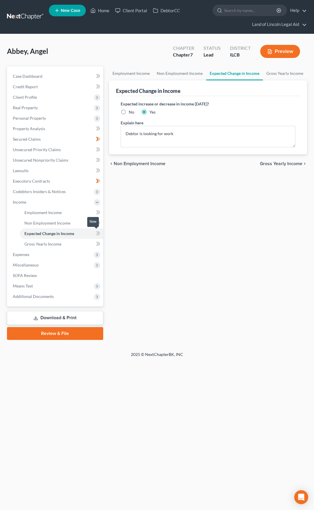
click at [97, 234] on icon at bounding box center [98, 233] width 4 height 7
click at [269, 165] on span "Gross Yearly Income" at bounding box center [281, 163] width 43 height 5
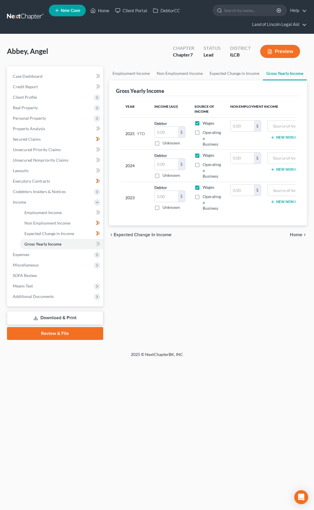
click at [203, 123] on label "Wages" at bounding box center [209, 123] width 12 height 6
click at [205, 123] on input "Wages" at bounding box center [207, 122] width 4 height 4
checkbox input "false"
click at [203, 156] on label "Wages" at bounding box center [209, 155] width 12 height 6
click at [205, 156] on input "Wages" at bounding box center [207, 154] width 4 height 4
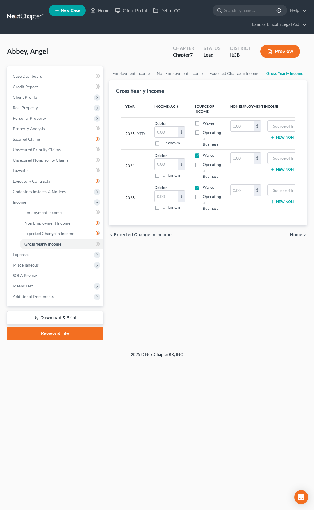
checkbox input "false"
click at [203, 186] on label "Wages" at bounding box center [209, 187] width 12 height 6
click at [205, 186] on input "Wages" at bounding box center [207, 186] width 4 height 4
checkbox input "false"
click at [293, 237] on span "Home" at bounding box center [296, 234] width 13 height 5
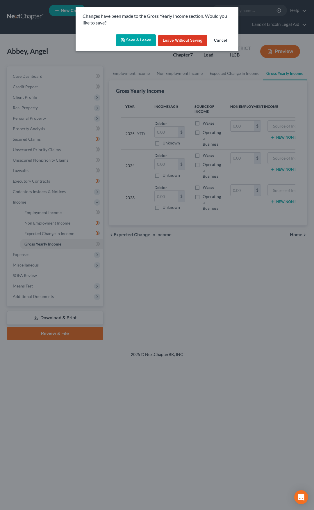
click at [140, 43] on button "Save & Leave" at bounding box center [136, 40] width 40 height 12
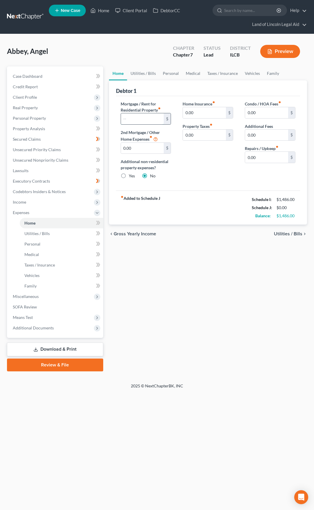
click at [128, 120] on input "text" at bounding box center [142, 118] width 43 height 11
type input "880"
click at [100, 223] on icon at bounding box center [99, 223] width 3 height 4
click at [285, 233] on span "Utilities / Bills" at bounding box center [288, 233] width 29 height 5
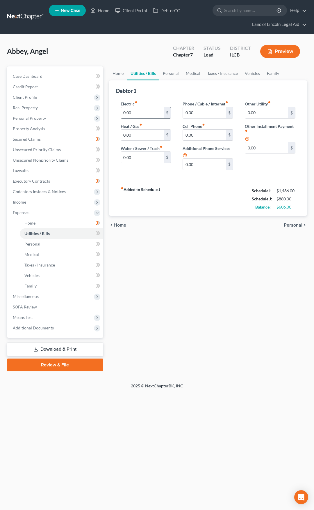
click at [130, 114] on input "0.00" at bounding box center [142, 112] width 43 height 11
type input "170"
click at [195, 114] on input "0.00" at bounding box center [204, 112] width 43 height 11
type input "45"
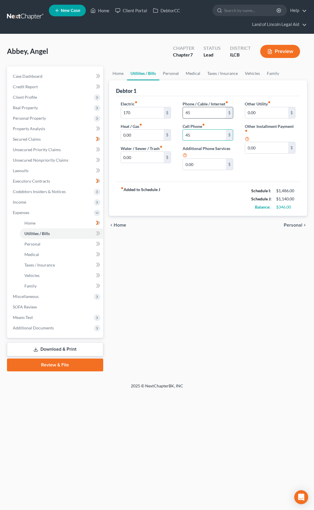
type input "45"
click at [100, 234] on icon at bounding box center [98, 233] width 4 height 7
click at [256, 148] on input "0.00" at bounding box center [266, 147] width 43 height 11
type input "100"
click at [258, 164] on input "text" at bounding box center [270, 163] width 50 height 11
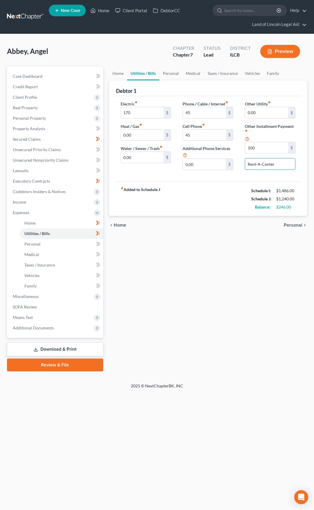
type input "Rent-A-Center"
click at [291, 225] on span "Personal" at bounding box center [293, 225] width 19 height 5
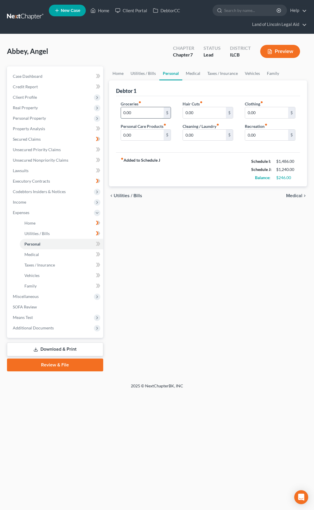
click at [136, 114] on input "0.00" at bounding box center [142, 112] width 43 height 11
type input "400"
type input "20"
type input "30"
type input "20"
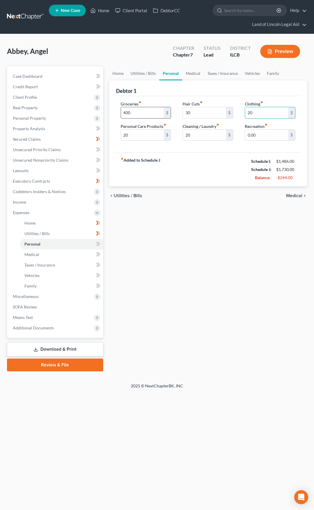
type input "20"
type input "40"
click at [99, 244] on icon at bounding box center [99, 244] width 3 height 4
click at [291, 196] on span "Medical" at bounding box center [294, 195] width 16 height 5
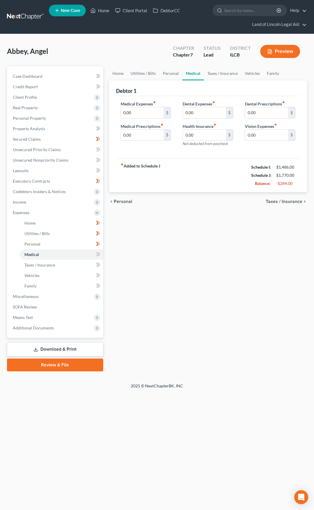
click at [288, 199] on span "Taxes / Insurance" at bounding box center [284, 201] width 37 height 5
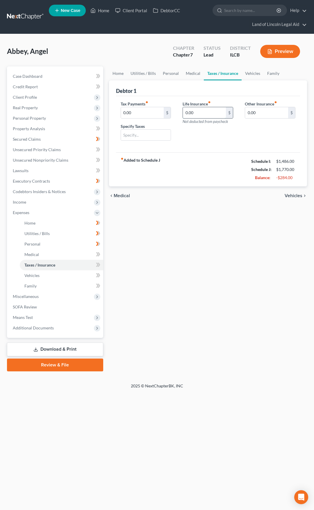
click at [205, 116] on input "0.00" at bounding box center [204, 112] width 43 height 11
type input "100"
click at [101, 263] on span at bounding box center [98, 265] width 10 height 9
click at [85, 227] on link "Home" at bounding box center [62, 223] width 84 height 10
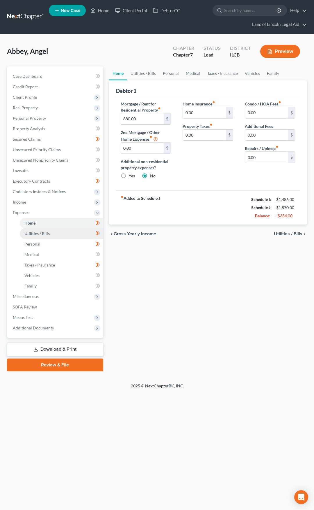
click at [86, 234] on link "Utilities / Bills" at bounding box center [62, 233] width 84 height 10
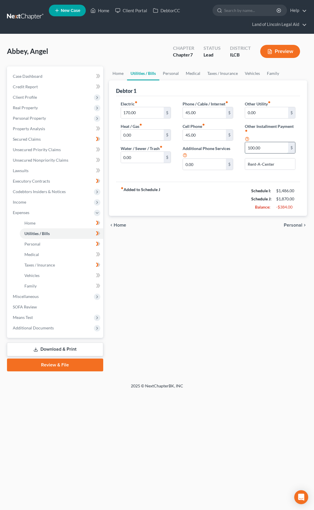
click at [264, 152] on input "100.00" at bounding box center [266, 147] width 43 height 11
type input "142"
click at [74, 275] on link "Vehicles" at bounding box center [62, 275] width 84 height 10
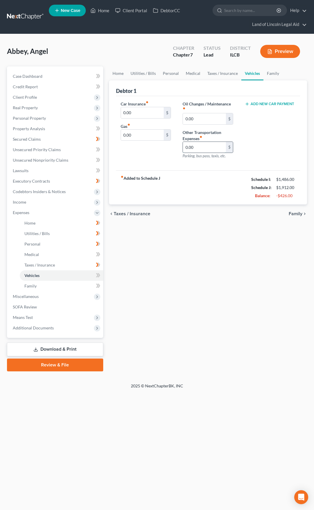
click at [205, 146] on input "0.00" at bounding box center [204, 147] width 43 height 11
type input "20"
click at [97, 274] on icon at bounding box center [97, 275] width 3 height 4
click at [289, 215] on div "chevron_left Taxes / Insurance Family chevron_right" at bounding box center [208, 213] width 198 height 19
click at [295, 213] on span "Family" at bounding box center [296, 213] width 14 height 5
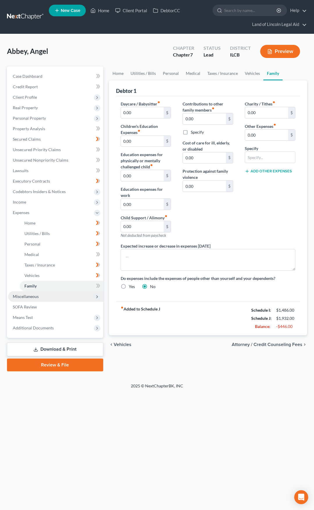
click at [72, 296] on span "Miscellaneous" at bounding box center [55, 296] width 95 height 10
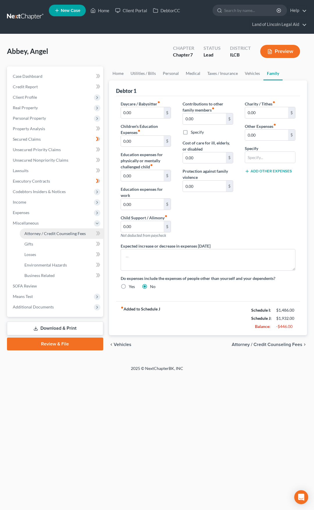
click at [73, 231] on span "Attorney / Credit Counseling Fees" at bounding box center [54, 233] width 61 height 5
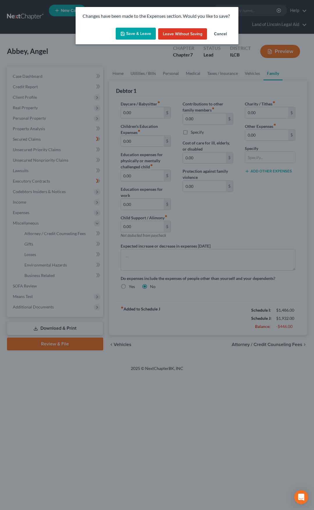
click at [152, 36] on button "Save & Leave" at bounding box center [136, 34] width 40 height 12
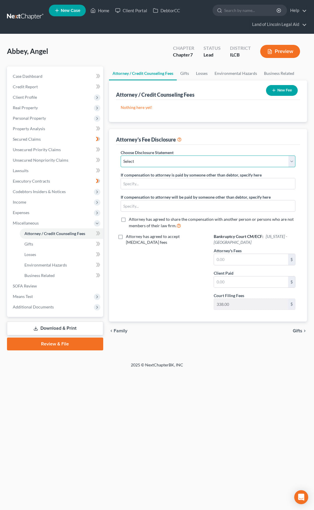
click at [150, 161] on select "Select Compensation Statement" at bounding box center [208, 161] width 175 height 12
select select "0"
click at [121, 155] on select "Select Compensation Statement" at bounding box center [208, 161] width 175 height 12
click at [98, 234] on icon at bounding box center [98, 233] width 4 height 7
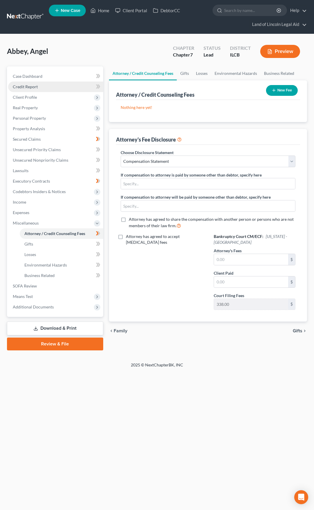
click at [55, 90] on link "Credit Report" at bounding box center [55, 87] width 95 height 10
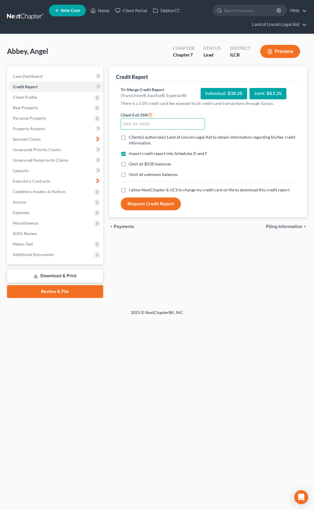
click at [140, 123] on input "text" at bounding box center [163, 124] width 85 height 12
type input "349-72-8491"
click at [129, 138] on label "Client(s) authorize(s) Land of Lincoln Legal Aid to obtain information regardin…" at bounding box center [212, 140] width 167 height 12
click at [131, 138] on input "Client(s) authorize(s) Land of Lincoln Legal Aid to obtain information regardin…" at bounding box center [133, 136] width 4 height 4
checkbox input "true"
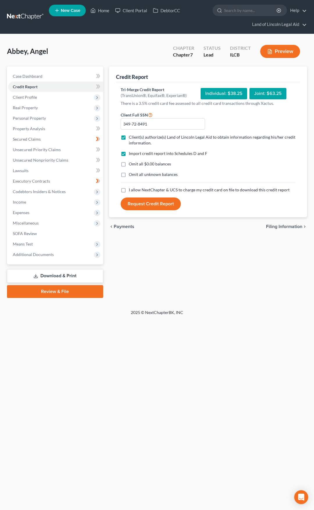
click at [129, 164] on label "Omit all $0.00 balances" at bounding box center [150, 164] width 42 height 6
click at [131, 164] on input "Omit all $0.00 balances" at bounding box center [133, 163] width 4 height 4
checkbox input "true"
drag, startPoint x: 123, startPoint y: 191, endPoint x: 130, endPoint y: 195, distance: 8.2
click at [129, 190] on label "I allow NextChapter & UCS to charge my credit card on file to download this cre…" at bounding box center [209, 190] width 161 height 6
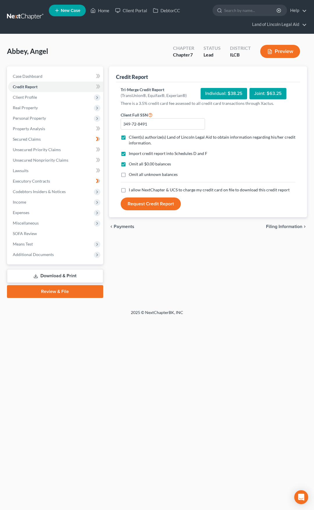
click at [131, 190] on input "I allow NextChapter & UCS to charge my credit card on file to download this cre…" at bounding box center [133, 189] width 4 height 4
checkbox input "true"
click at [141, 206] on button "Request Credit Report" at bounding box center [151, 203] width 60 height 13
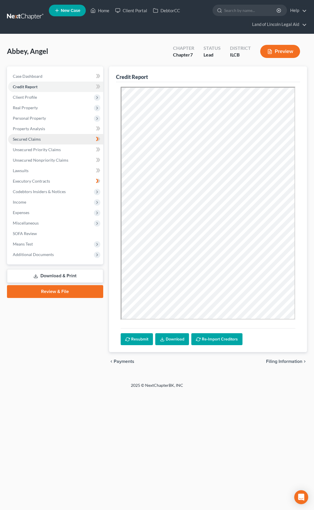
click at [69, 139] on link "Secured Claims" at bounding box center [55, 139] width 95 height 10
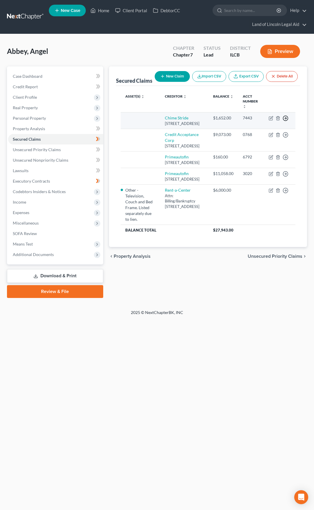
click at [287, 121] on icon "button" at bounding box center [286, 118] width 6 height 6
click at [263, 137] on link "Move to F" at bounding box center [259, 132] width 49 height 10
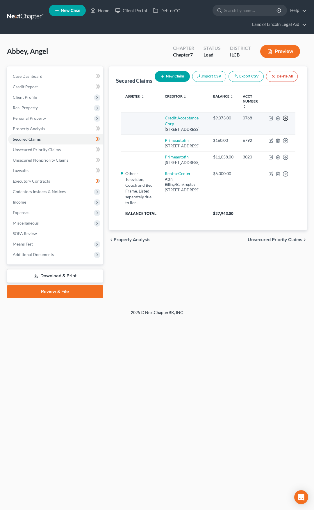
click at [285, 121] on icon "button" at bounding box center [286, 118] width 6 height 6
click at [265, 137] on link "Move to F" at bounding box center [259, 132] width 49 height 10
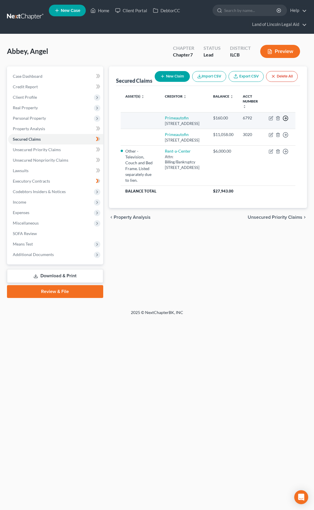
click at [288, 121] on icon "button" at bounding box center [286, 118] width 6 height 6
click at [264, 137] on link "Move to F" at bounding box center [259, 132] width 49 height 10
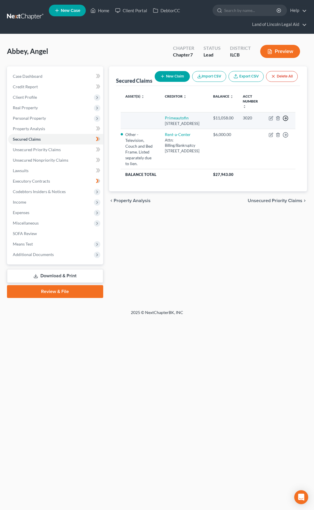
click at [287, 118] on line "button" at bounding box center [286, 118] width 2 height 0
click at [263, 137] on link "Move to F" at bounding box center [259, 132] width 49 height 10
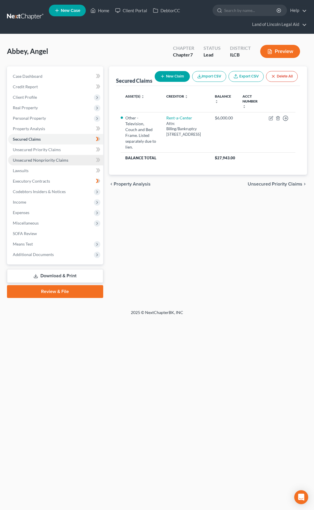
click at [79, 159] on link "Unsecured Nonpriority Claims" at bounding box center [55, 160] width 95 height 10
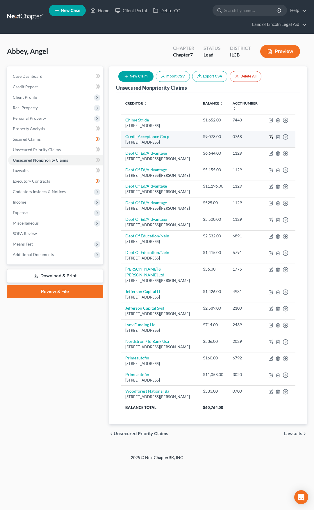
click at [270, 137] on icon "button" at bounding box center [271, 137] width 5 height 5
select select "23"
select select "0"
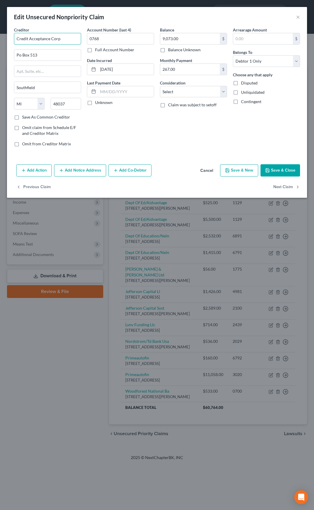
drag, startPoint x: 69, startPoint y: 40, endPoint x: 5, endPoint y: 47, distance: 64.4
click at [5, 47] on div "Edit Unsecured Nonpriority Claim × Creditor * Credit Acceptance Corp Po [GEOGRA…" at bounding box center [157, 255] width 314 height 510
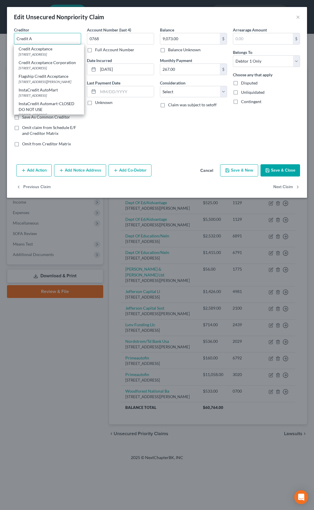
click at [51, 39] on input "Credit A" at bounding box center [47, 39] width 67 height 12
click at [55, 25] on div "Edit Unsecured Nonpriority Claim ×" at bounding box center [157, 17] width 300 height 20
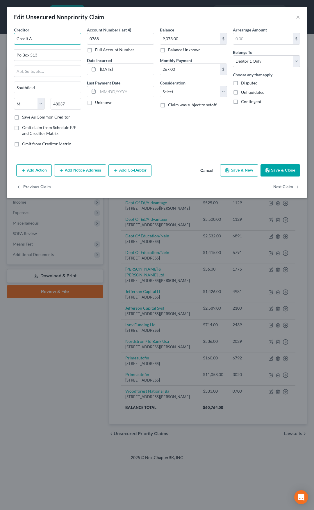
click at [47, 39] on input "Credit A" at bounding box center [47, 39] width 67 height 12
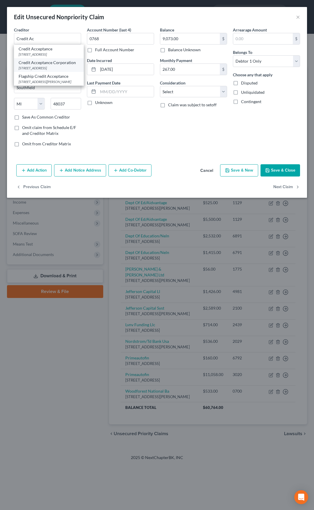
click at [47, 66] on div "Credit Acceptance Corporation" at bounding box center [49, 63] width 61 height 6
type input "Credit Acceptance Corporation"
type input "PO Box 5070"
type input "48086"
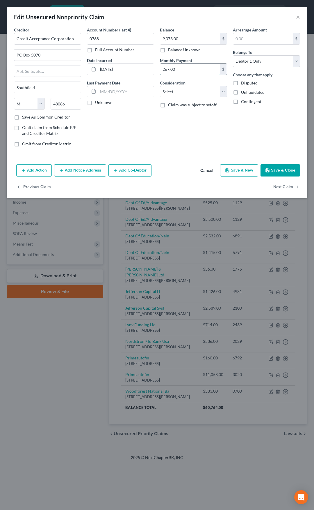
click at [179, 72] on input "267.00" at bounding box center [190, 69] width 60 height 11
drag, startPoint x: 130, startPoint y: 70, endPoint x: 101, endPoint y: 71, distance: 29.7
click at [101, 71] on input "[DATE]" at bounding box center [126, 69] width 56 height 11
click at [175, 93] on select "Select Cable / Satellite Services Collection Agency Credit Card Debt Debt Couns…" at bounding box center [193, 92] width 67 height 12
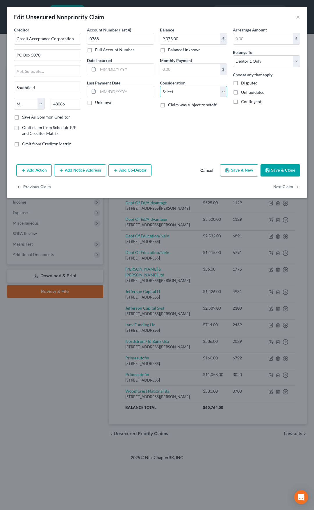
select select "4"
click at [160, 86] on select "Select Cable / Satellite Services Collection Agency Credit Card Debt Debt Couns…" at bounding box center [193, 92] width 67 height 12
click at [43, 168] on button "Add Action" at bounding box center [34, 170] width 36 height 12
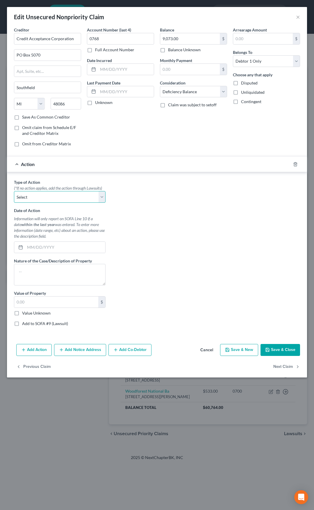
click at [43, 197] on select "Select Repossession Garnishment Foreclosure Personal Injury Attached, Seized, O…" at bounding box center [60, 197] width 92 height 12
select select "0"
click at [14, 191] on select "Select Repossession Garnishment Foreclosure Personal Injury Attached, Seized, O…" at bounding box center [60, 197] width 92 height 12
click at [41, 247] on input "text" at bounding box center [65, 247] width 80 height 11
type input "[DATE]"
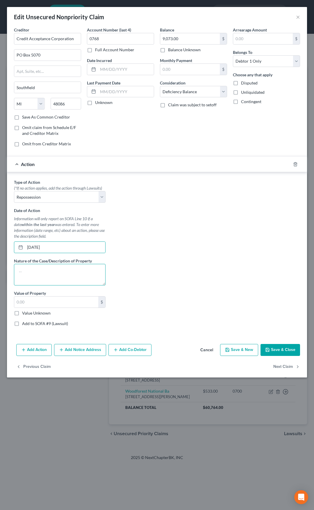
click at [42, 268] on textarea at bounding box center [60, 275] width 92 height 22
type textarea "2013 Kia Soul"
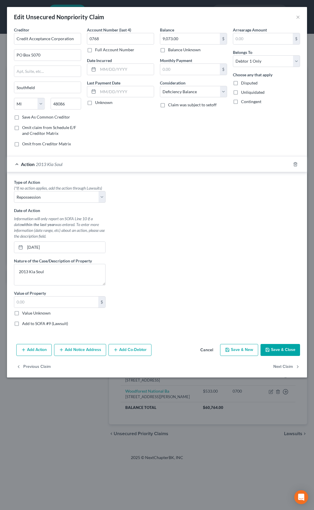
click at [22, 314] on label "Value Unknown" at bounding box center [36, 313] width 29 height 6
click at [24, 314] on input "Value Unknown" at bounding box center [26, 312] width 4 height 4
checkbox input "true"
type input "0.00"
click at [273, 349] on button "Save & Close" at bounding box center [281, 350] width 40 height 12
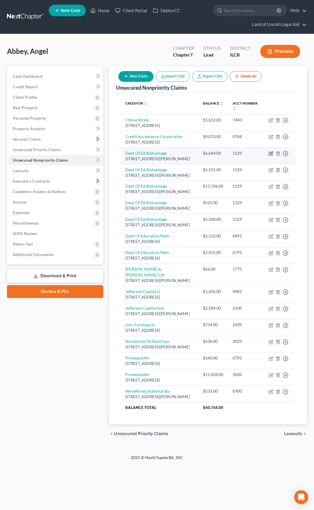
click at [272, 153] on icon "button" at bounding box center [271, 152] width 3 height 3
select select "48"
select select "17"
select select "0"
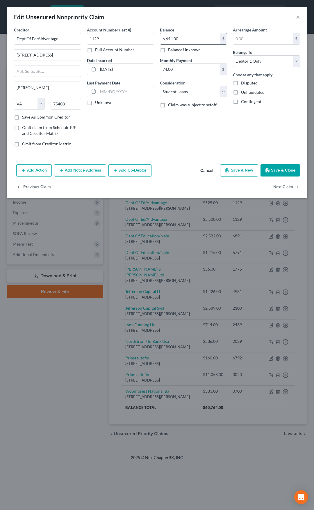
click at [182, 42] on input "6,644.00" at bounding box center [190, 38] width 60 height 11
type input "32,967"
drag, startPoint x: 71, startPoint y: 38, endPoint x: 15, endPoint y: 41, distance: 56.3
click at [15, 41] on input "Dept Of Ed/Aidvantage" at bounding box center [47, 39] width 67 height 12
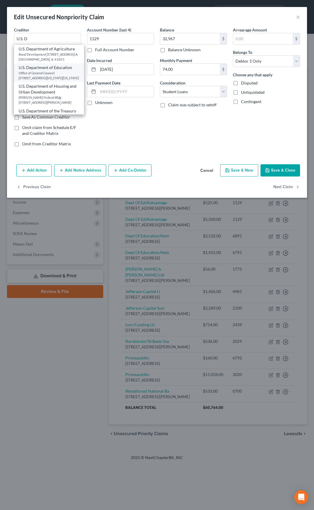
click at [36, 70] on div "U.S. Department of Education" at bounding box center [49, 68] width 61 height 6
type input "U.S. Department of Education"
type input "Office of General Counsel"
type input "[STREET_ADDRESS][US_STATE]"
type input "[US_STATE]"
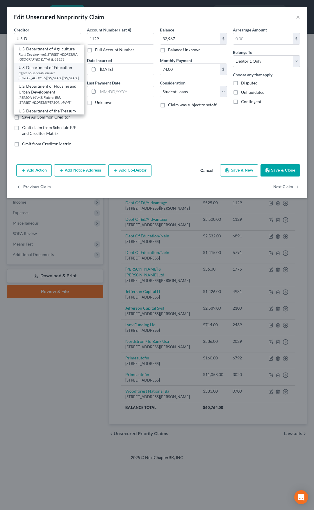
select select "8"
type input "20202"
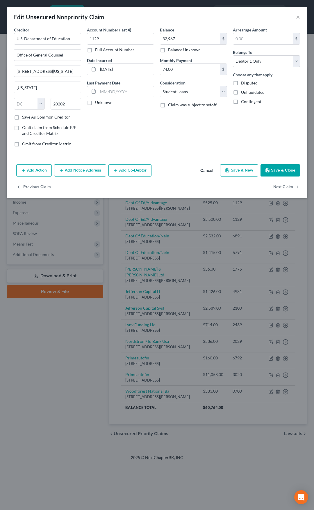
click at [79, 169] on button "Add Notice Address" at bounding box center [80, 170] width 52 height 12
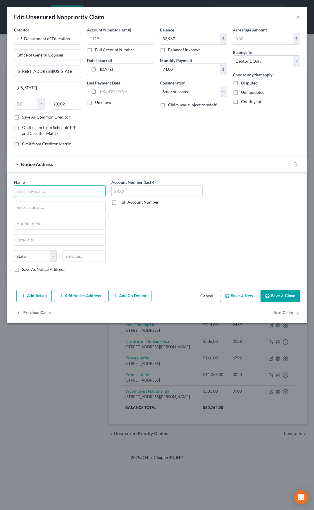
click at [66, 186] on input "text" at bounding box center [60, 191] width 92 height 12
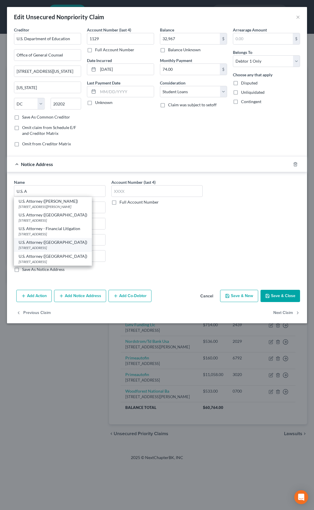
click at [52, 245] on div "U.S. Attorney ([GEOGRAPHIC_DATA])" at bounding box center [53, 242] width 69 height 6
type input "U.S. Attorney ([GEOGRAPHIC_DATA])"
type input "[STREET_ADDRESS]"
type input "[GEOGRAPHIC_DATA]"
select select "14"
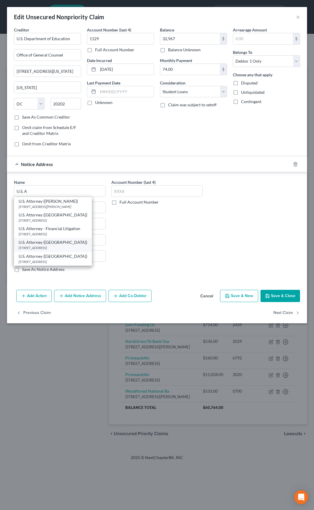
type input "62701"
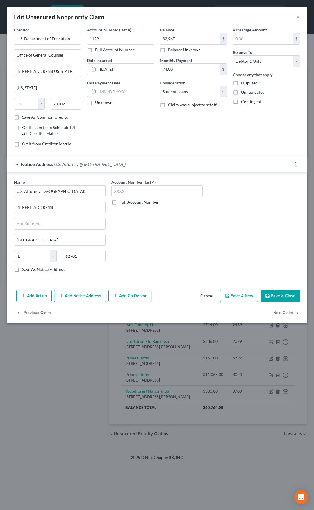
click at [125, 162] on div "Notice Address U.S. Attorney ([GEOGRAPHIC_DATA])" at bounding box center [149, 163] width 284 height 15
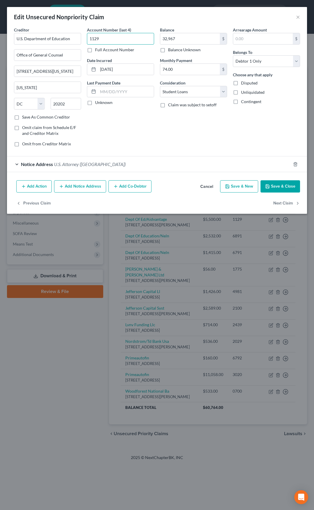
click at [113, 40] on input "1129" at bounding box center [120, 39] width 67 height 12
drag, startPoint x: 125, startPoint y: 70, endPoint x: 85, endPoint y: 72, distance: 39.9
click at [85, 72] on div "Account Number (last 4) Full Account Number Date Incurred [DATE] Last Payment D…" at bounding box center [120, 89] width 73 height 125
click at [275, 184] on button "Save & Close" at bounding box center [281, 186] width 40 height 12
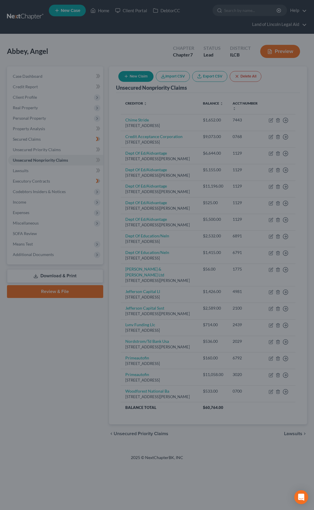
type input "32,967.00"
type input "0"
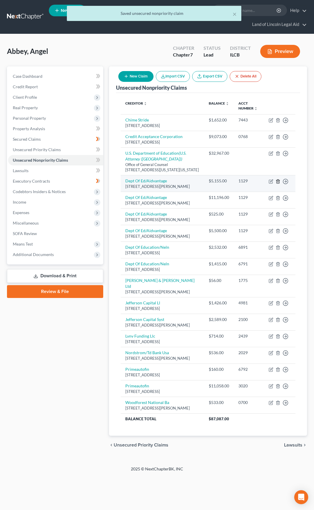
click at [278, 181] on line "button" at bounding box center [278, 181] width 0 height 1
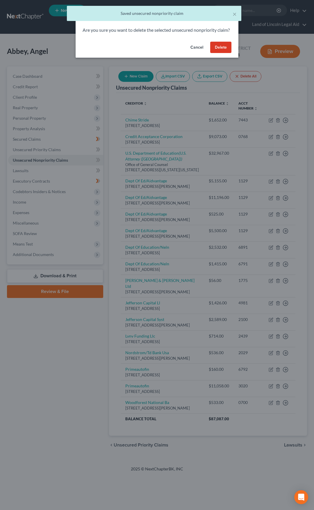
click at [224, 53] on button "Delete" at bounding box center [221, 48] width 21 height 12
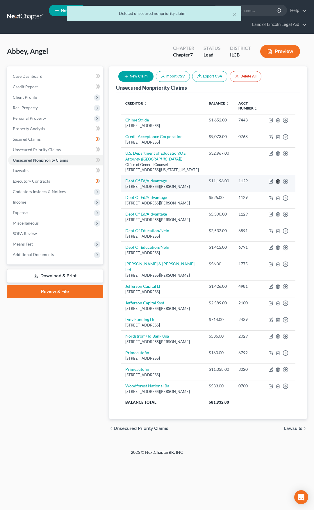
click at [279, 180] on icon "button" at bounding box center [278, 181] width 3 height 4
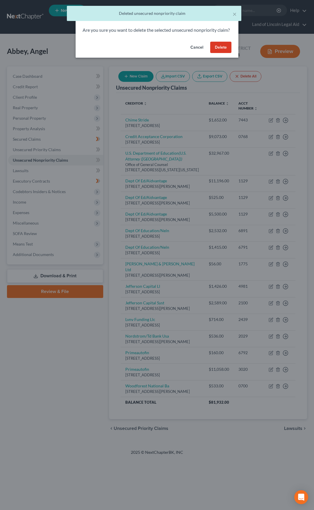
click at [226, 53] on button "Delete" at bounding box center [221, 48] width 21 height 12
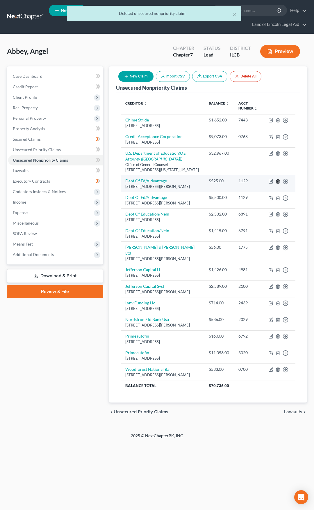
click at [279, 182] on line "button" at bounding box center [279, 181] width 0 height 1
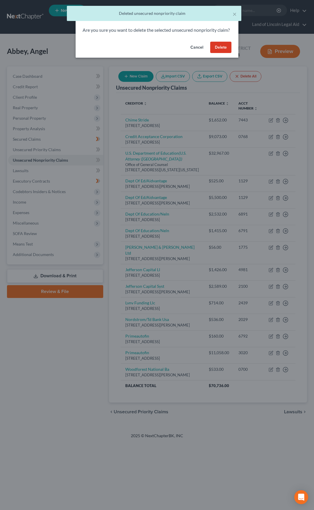
click at [223, 53] on button "Delete" at bounding box center [221, 48] width 21 height 12
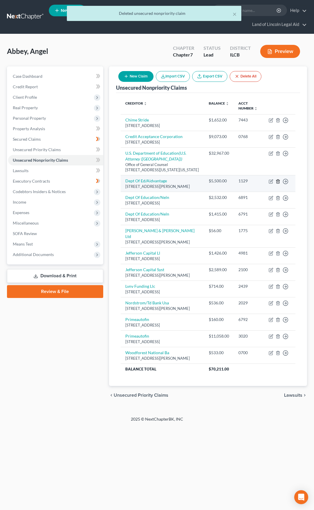
click at [276, 183] on icon "button" at bounding box center [278, 181] width 5 height 5
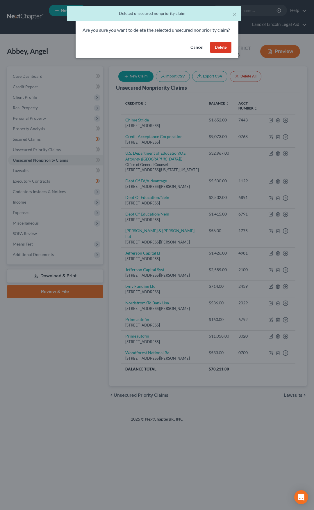
click at [217, 53] on button "Delete" at bounding box center [221, 48] width 21 height 12
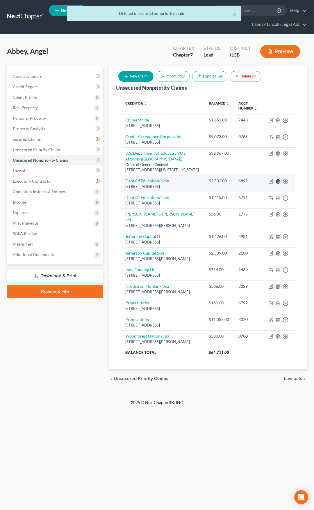
click at [279, 182] on line "button" at bounding box center [279, 181] width 0 height 1
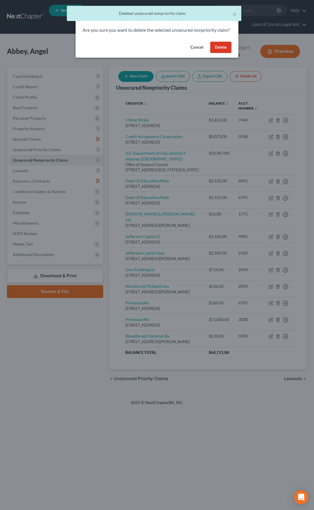
click at [216, 53] on button "Delete" at bounding box center [221, 48] width 21 height 12
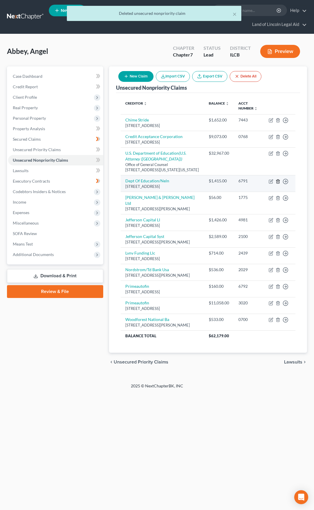
click at [279, 182] on icon "button" at bounding box center [278, 181] width 5 height 5
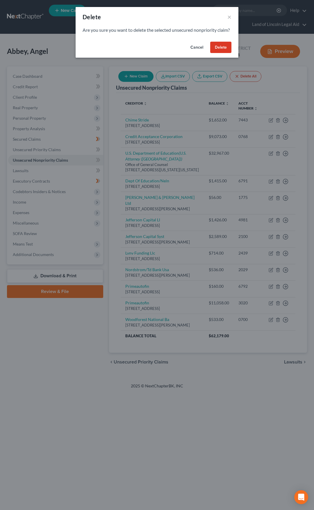
click at [220, 53] on button "Delete" at bounding box center [221, 48] width 21 height 12
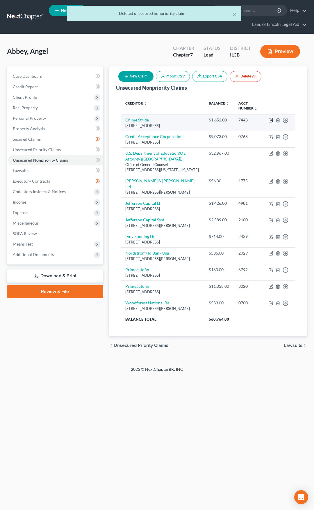
click at [271, 119] on icon "button" at bounding box center [271, 120] width 5 height 5
select select "4"
select select "0"
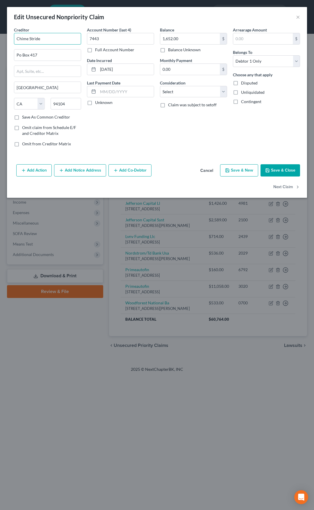
drag, startPoint x: 49, startPoint y: 37, endPoint x: 6, endPoint y: 41, distance: 43.0
click at [6, 41] on div "Edit Unsecured Nonpriority Claim × Creditor * Chime Stride Po Box 417 [GEOGRAPH…" at bounding box center [157, 255] width 314 height 510
click at [23, 49] on div "Stride National Bank d/b/a Chime" at bounding box center [49, 49] width 61 height 6
type input "Stride National Bank d/b/a Chime"
type input "PO Box 417"
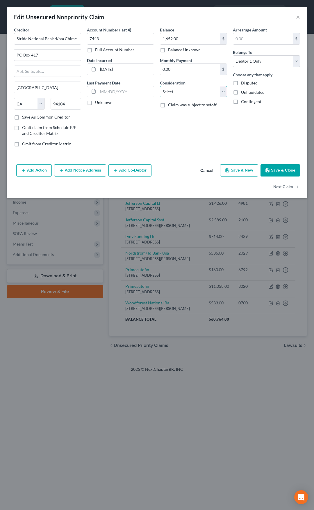
click at [167, 90] on select "Select Cable / Satellite Services Collection Agency Credit Card Debt Debt Couns…" at bounding box center [193, 92] width 67 height 12
select select "2"
click at [160, 86] on select "Select Cable / Satellite Services Collection Agency Credit Card Debt Debt Couns…" at bounding box center [193, 92] width 67 height 12
click at [279, 171] on button "Save & Close" at bounding box center [281, 170] width 40 height 12
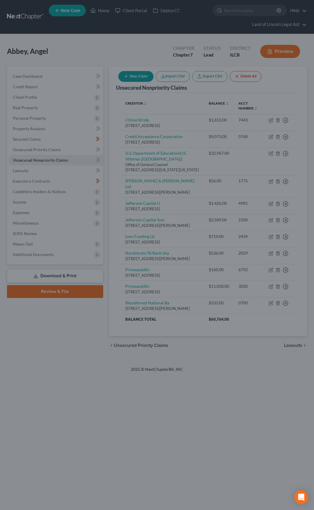
type input "0"
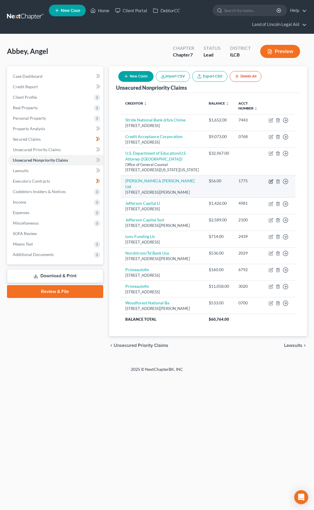
click at [273, 182] on icon "button" at bounding box center [270, 181] width 3 height 3
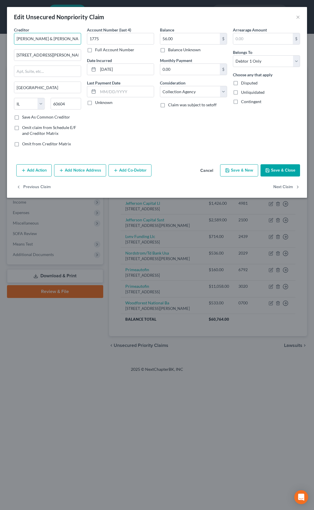
drag, startPoint x: 56, startPoint y: 40, endPoint x: 15, endPoint y: 42, distance: 41.7
click at [15, 42] on input "[PERSON_NAME] & [PERSON_NAME] Ltd" at bounding box center [47, 39] width 67 height 12
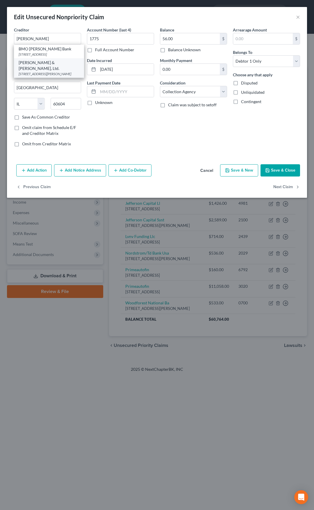
click at [37, 71] on div "[STREET_ADDRESS][PERSON_NAME]" at bounding box center [49, 73] width 61 height 5
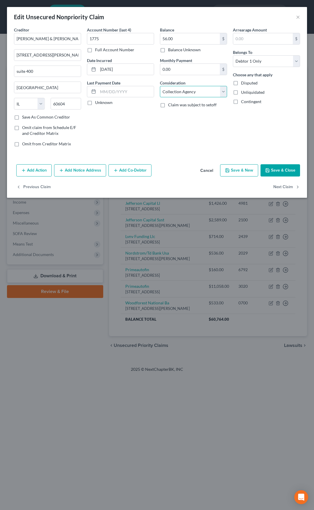
click at [171, 90] on select "Select Cable / Satellite Services Collection Agency Credit Card Debt Debt Couns…" at bounding box center [193, 92] width 67 height 12
click at [160, 86] on select "Select Cable / Satellite Services Collection Agency Credit Card Debt Debt Couns…" at bounding box center [193, 92] width 67 height 12
click at [241, 84] on label "Disputed" at bounding box center [249, 83] width 17 height 6
click at [244, 84] on input "Disputed" at bounding box center [246, 82] width 4 height 4
click at [181, 115] on input "text" at bounding box center [193, 113] width 67 height 11
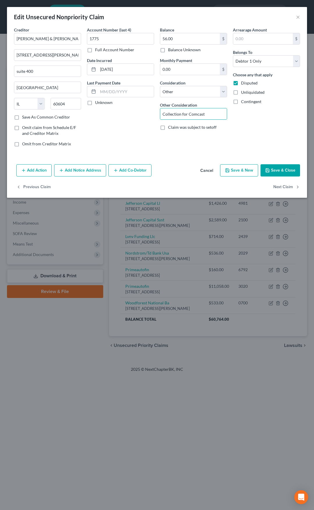
click at [96, 171] on button "Add Notice Address" at bounding box center [80, 170] width 52 height 12
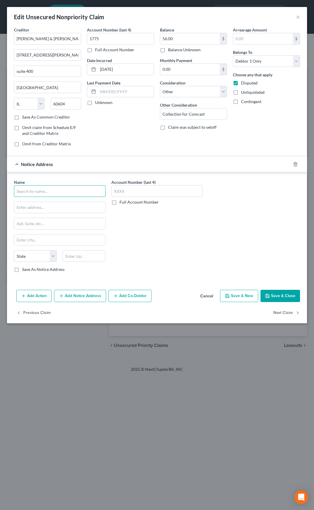
click at [73, 187] on input "text" at bounding box center [60, 191] width 92 height 12
click at [56, 205] on div "Legal Department [STREET_ADDRESS][PERSON_NAME]" at bounding box center [58, 206] width 79 height 5
click at [108, 163] on div "Notice Address Comcast" at bounding box center [149, 163] width 284 height 15
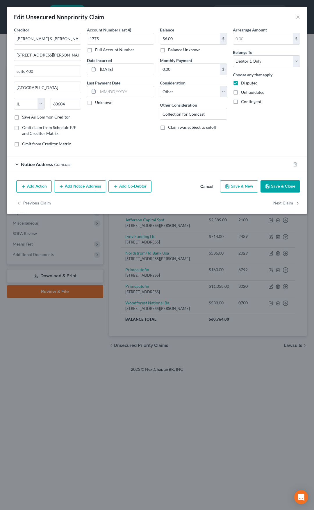
click at [276, 184] on button "Save & Close" at bounding box center [281, 186] width 40 height 12
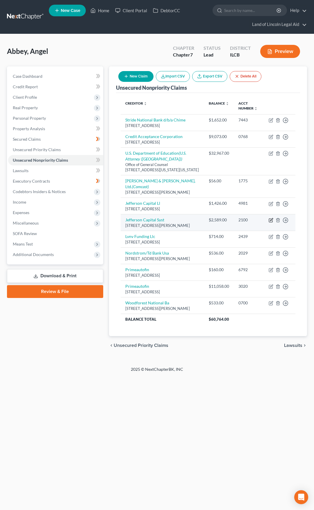
click at [270, 221] on icon "button" at bounding box center [271, 220] width 5 height 5
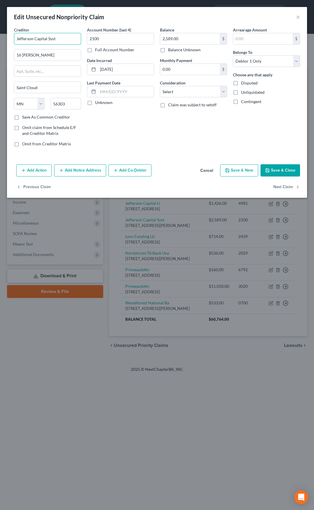
drag, startPoint x: 64, startPoint y: 41, endPoint x: 13, endPoint y: 42, distance: 51.0
click at [13, 42] on div "Creditor * Jefferson Capital Syst 16 [PERSON_NAME] [GEOGRAPHIC_DATA] [US_STATE]…" at bounding box center [47, 89] width 73 height 125
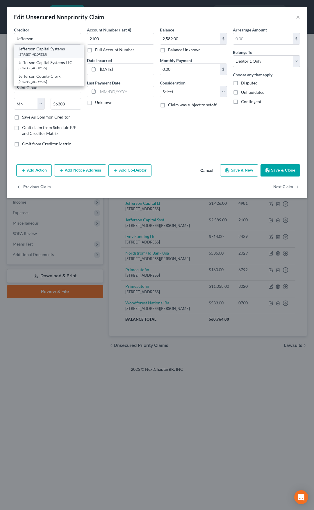
click at [41, 52] on div "[STREET_ADDRESS]" at bounding box center [49, 54] width 61 height 5
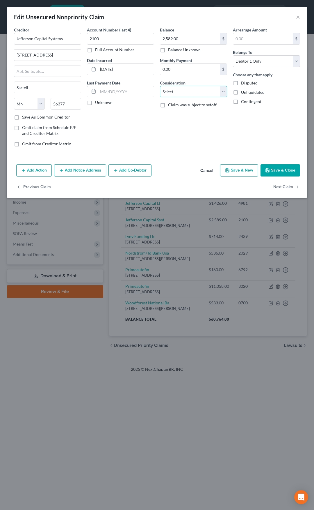
click at [181, 92] on select "Select Cable / Satellite Services Collection Agency Credit Card Debt Debt Couns…" at bounding box center [193, 92] width 67 height 12
click at [160, 86] on select "Select Cable / Satellite Services Collection Agency Credit Card Debt Debt Couns…" at bounding box center [193, 92] width 67 height 12
click at [241, 82] on label "Disputed" at bounding box center [249, 83] width 17 height 6
click at [244, 82] on input "Disputed" at bounding box center [246, 82] width 4 height 4
click at [241, 83] on label "Disputed" at bounding box center [249, 83] width 17 height 6
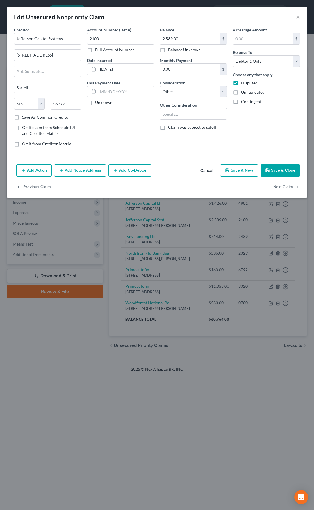
click at [244, 83] on input "Disputed" at bounding box center [246, 82] width 4 height 4
click at [241, 83] on label "Disputed" at bounding box center [249, 83] width 17 height 6
click at [244, 83] on input "Disputed" at bounding box center [246, 82] width 4 height 4
click at [174, 115] on input "text" at bounding box center [193, 113] width 67 height 11
click at [94, 169] on button "Add Notice Address" at bounding box center [80, 170] width 52 height 12
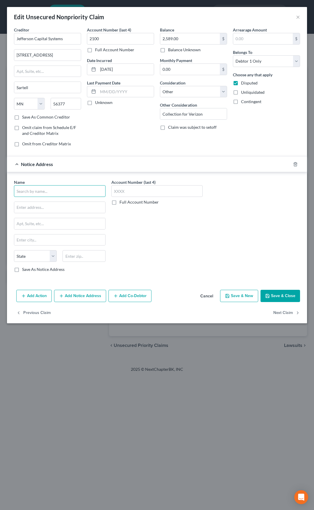
click at [65, 194] on input "text" at bounding box center [60, 191] width 92 height 12
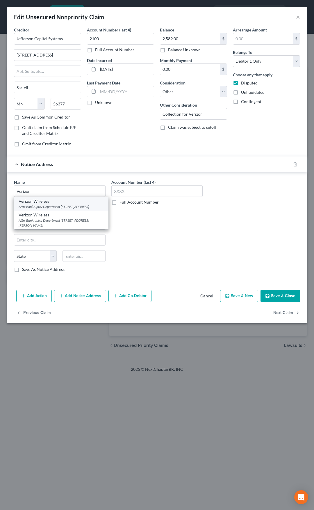
click at [52, 204] on div "Attn: Bankruptcy Department [STREET_ADDRESS]" at bounding box center [61, 206] width 85 height 5
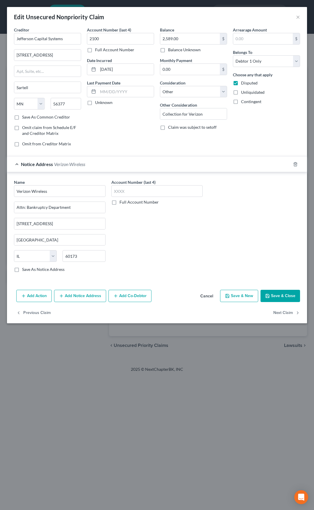
click at [114, 164] on div "Notice Address Verizon Wireless" at bounding box center [149, 163] width 284 height 15
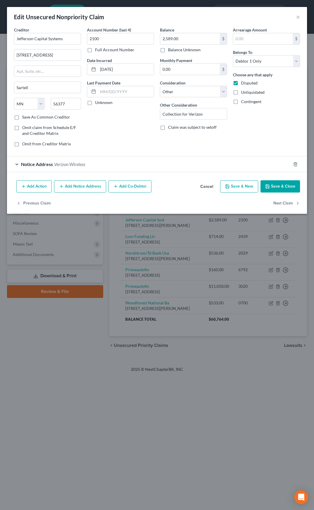
click at [271, 184] on button "Save & Close" at bounding box center [281, 186] width 40 height 12
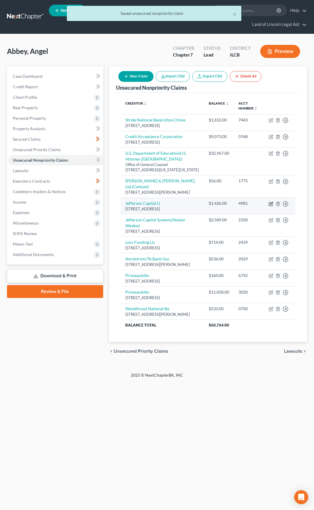
click at [270, 203] on icon "button" at bounding box center [271, 203] width 5 height 5
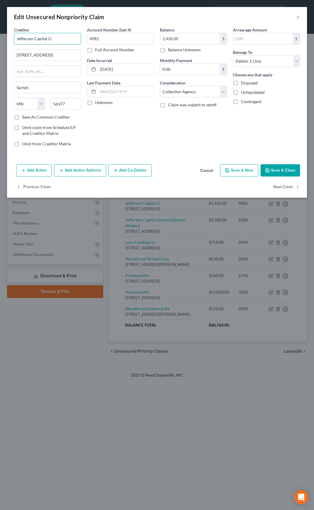
drag, startPoint x: 63, startPoint y: 41, endPoint x: 15, endPoint y: 43, distance: 48.6
click at [15, 43] on input "Jefferson Capital Ll" at bounding box center [47, 39] width 67 height 12
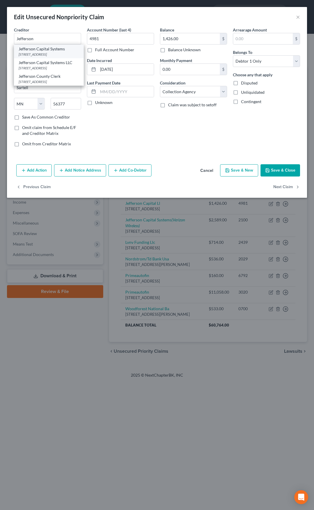
click at [32, 51] on div "Jefferson Capital Systems" at bounding box center [49, 49] width 61 height 6
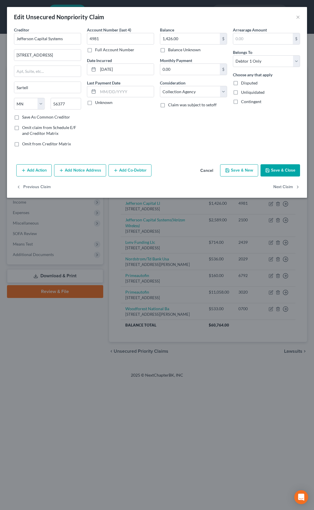
click at [241, 82] on label "Disputed" at bounding box center [249, 83] width 17 height 6
click at [244, 82] on input "Disputed" at bounding box center [246, 82] width 4 height 4
click at [272, 167] on button "Save & Close" at bounding box center [281, 170] width 40 height 12
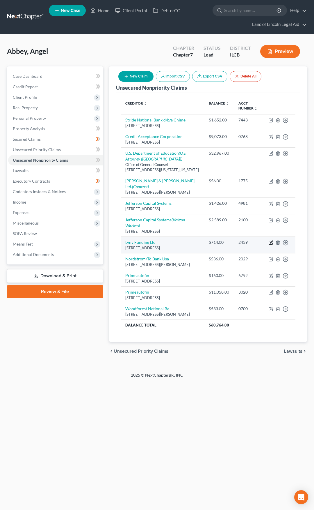
click at [272, 242] on icon "button" at bounding box center [271, 242] width 5 height 5
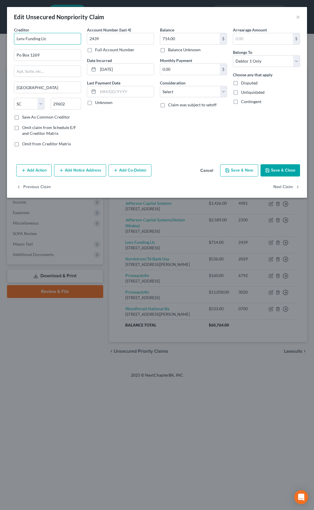
drag, startPoint x: 61, startPoint y: 38, endPoint x: 11, endPoint y: 40, distance: 50.1
click at [11, 40] on div "Creditor * Lvnv Funding Llc Po Box 1269 [GEOGRAPHIC_DATA] [US_STATE] AK AR [GEO…" at bounding box center [157, 94] width 300 height 135
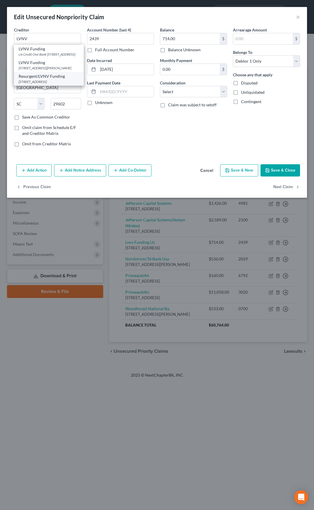
click at [36, 79] on div "Resurgent/LVNV Funding" at bounding box center [49, 76] width 61 height 6
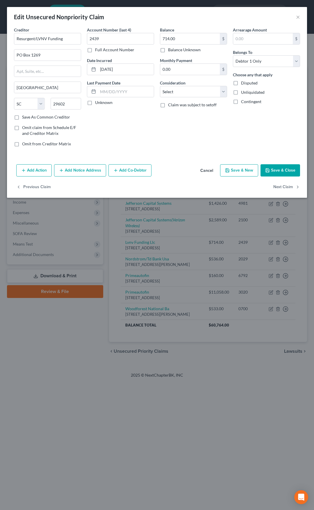
click at [241, 82] on label "Disputed" at bounding box center [249, 83] width 17 height 6
click at [244, 82] on input "Disputed" at bounding box center [246, 82] width 4 height 4
drag, startPoint x: 199, startPoint y: 89, endPoint x: 197, endPoint y: 93, distance: 4.0
click at [199, 89] on select "Select Cable / Satellite Services Collection Agency Credit Card Debt Debt Couns…" at bounding box center [193, 92] width 67 height 12
click at [160, 86] on select "Select Cable / Satellite Services Collection Agency Credit Card Debt Debt Couns…" at bounding box center [193, 92] width 67 height 12
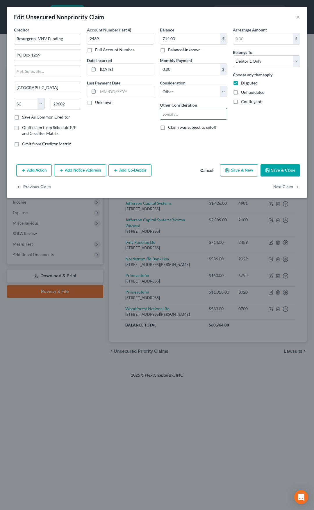
click at [174, 116] on input "text" at bounding box center [193, 113] width 67 height 11
click at [81, 169] on button "Add Notice Address" at bounding box center [80, 170] width 52 height 12
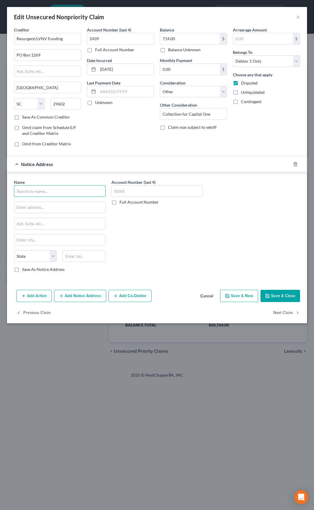
click at [69, 190] on input "text" at bounding box center [60, 191] width 92 height 12
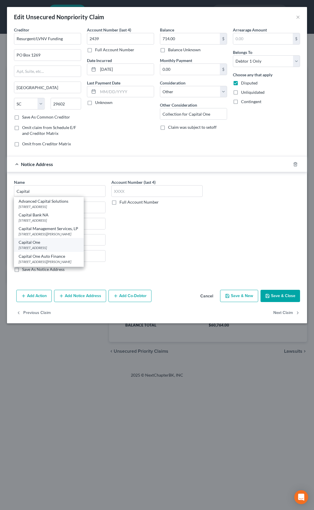
click at [56, 243] on div "Capital One" at bounding box center [49, 242] width 61 height 6
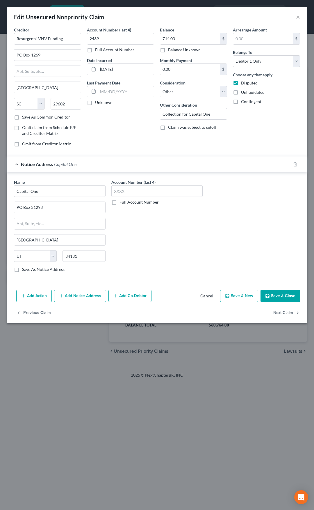
click at [92, 162] on div "Notice Address Capital One" at bounding box center [149, 163] width 284 height 15
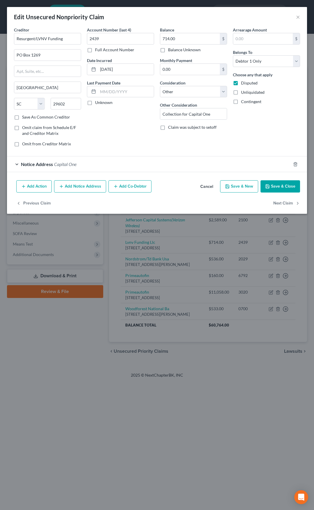
click at [280, 184] on button "Save & Close" at bounding box center [281, 186] width 40 height 12
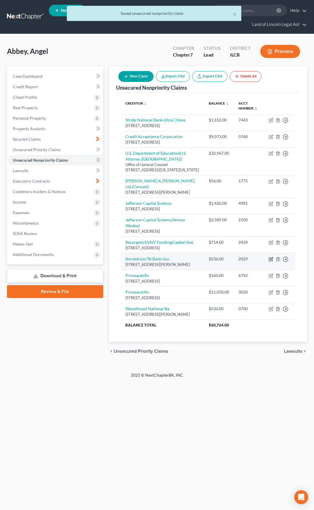
click at [271, 258] on icon "button" at bounding box center [271, 259] width 5 height 5
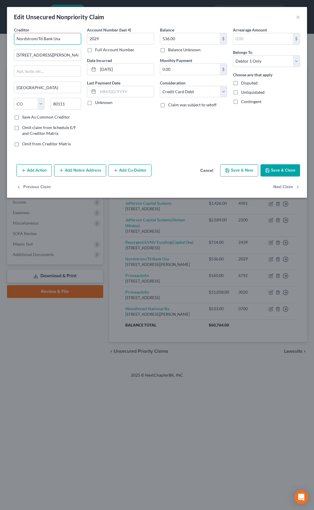
drag, startPoint x: 67, startPoint y: 39, endPoint x: 6, endPoint y: 42, distance: 60.9
click at [8, 41] on div "Creditor * Nordstrom/Td Bank Usa [STREET_ADDRESS][GEOGRAPHIC_DATA][PERSON_NAME]…" at bounding box center [157, 94] width 300 height 135
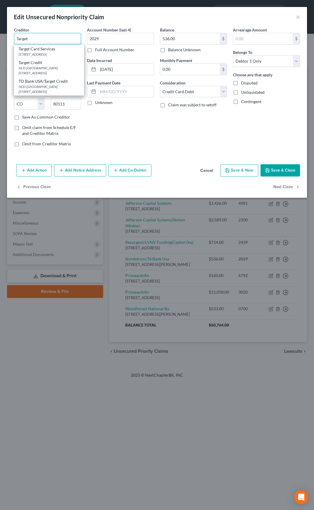
click at [50, 37] on input "Target" at bounding box center [47, 39] width 67 height 12
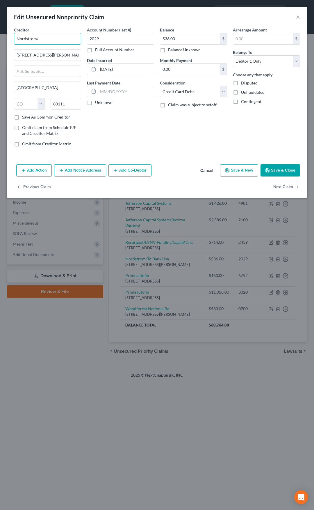
click at [60, 40] on input "Nordstrom/" at bounding box center [47, 39] width 67 height 12
click at [280, 169] on button "Save & Close" at bounding box center [281, 170] width 40 height 12
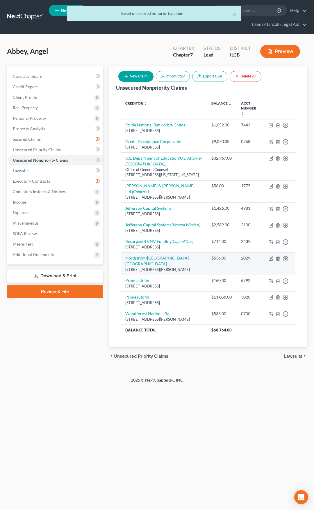
click at [268, 260] on td "Move to D Move to E Move to G Move to Notice Only" at bounding box center [279, 263] width 31 height 22
click at [270, 259] on icon "button" at bounding box center [271, 258] width 5 height 5
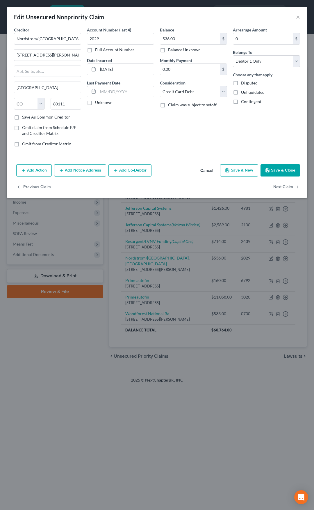
click at [22, 117] on label "Save As Common Creditor" at bounding box center [46, 117] width 48 height 6
click at [24, 117] on input "Save As Common Creditor" at bounding box center [26, 116] width 4 height 4
click at [279, 173] on button "Save & Close" at bounding box center [281, 170] width 40 height 12
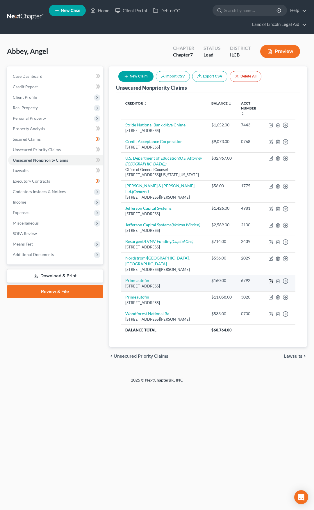
click at [272, 279] on icon "button" at bounding box center [271, 281] width 5 height 5
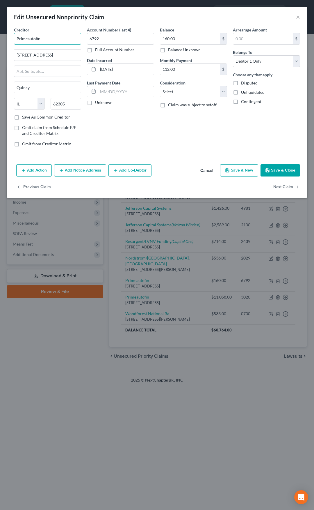
drag, startPoint x: 68, startPoint y: 40, endPoint x: 9, endPoint y: 41, distance: 58.2
click at [9, 41] on div "Creditor * Primeautofin [GEOGRAPHIC_DATA] [GEOGRAPHIC_DATA] [US_STATE][GEOGRAPH…" at bounding box center [157, 94] width 300 height 135
drag, startPoint x: 27, startPoint y: 54, endPoint x: 34, endPoint y: 52, distance: 7.3
click at [27, 54] on input "[STREET_ADDRESS]" at bounding box center [47, 54] width 67 height 11
click at [187, 93] on select "Select Cable / Satellite Services Collection Agency Credit Card Debt Debt Couns…" at bounding box center [193, 92] width 67 height 12
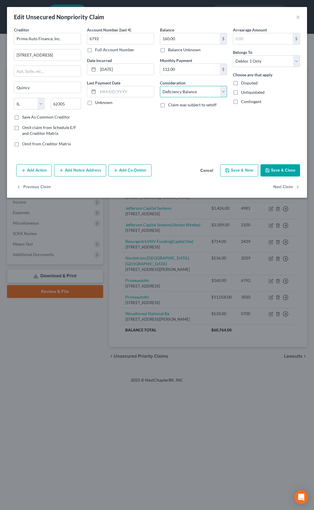
click at [160, 86] on select "Select Cable / Satellite Services Collection Agency Credit Card Debt Debt Couns…" at bounding box center [193, 92] width 67 height 12
click at [277, 168] on button "Save & Close" at bounding box center [281, 170] width 40 height 12
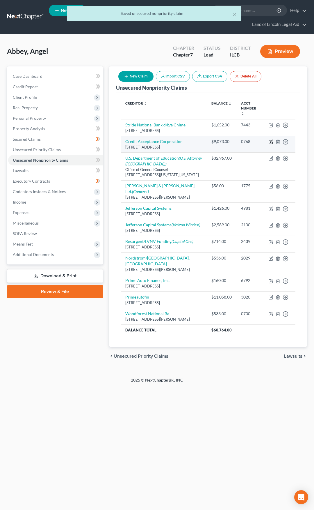
click at [269, 139] on icon "button" at bounding box center [271, 141] width 5 height 5
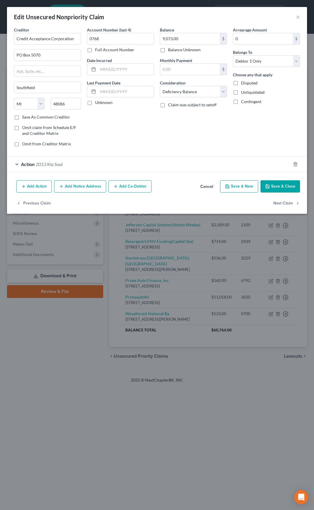
click at [105, 158] on div "Action 2013 Kia Soul" at bounding box center [149, 163] width 284 height 15
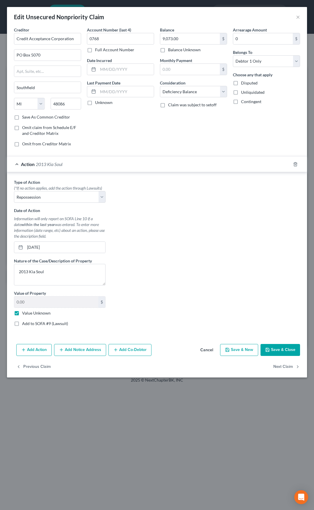
click at [105, 158] on div "Action 2013 Kia Soul" at bounding box center [149, 163] width 284 height 15
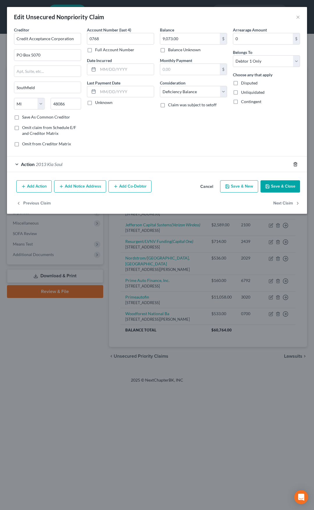
click at [297, 165] on icon "button" at bounding box center [295, 164] width 5 height 5
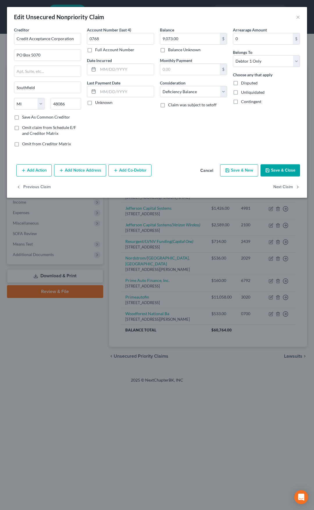
click at [280, 172] on button "Save & Close" at bounding box center [281, 170] width 40 height 12
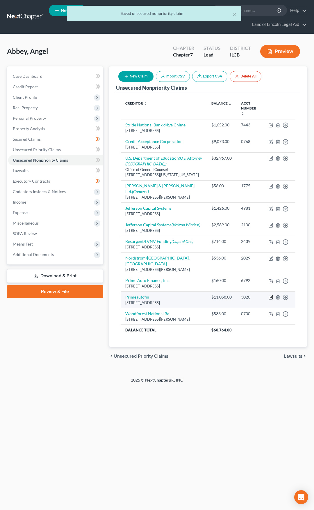
click at [272, 296] on icon "button" at bounding box center [271, 297] width 3 height 3
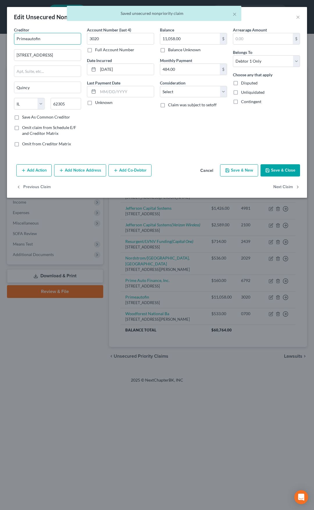
drag, startPoint x: 43, startPoint y: 39, endPoint x: 7, endPoint y: 38, distance: 35.8
click at [7, 38] on div "Edit Unsecured Nonpriority Claim × Creditor * Primeautofin [STREET_ADDRESS] [US…" at bounding box center [157, 255] width 314 height 510
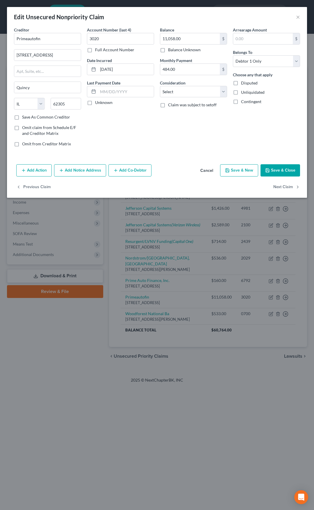
click at [210, 171] on button "Cancel" at bounding box center [207, 171] width 22 height 12
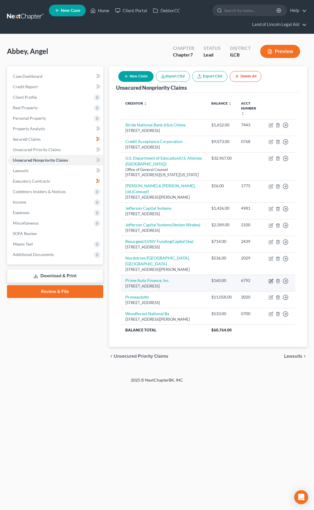
click at [271, 279] on icon "button" at bounding box center [271, 280] width 3 height 3
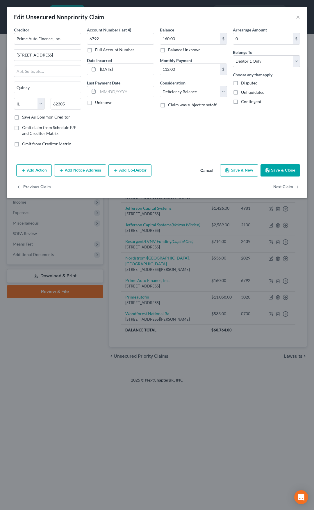
click at [31, 117] on label "Save As Common Creditor" at bounding box center [46, 117] width 48 height 6
click at [28, 117] on input "Save As Common Creditor" at bounding box center [26, 116] width 4 height 4
click at [283, 170] on button "Save & Close" at bounding box center [281, 170] width 40 height 12
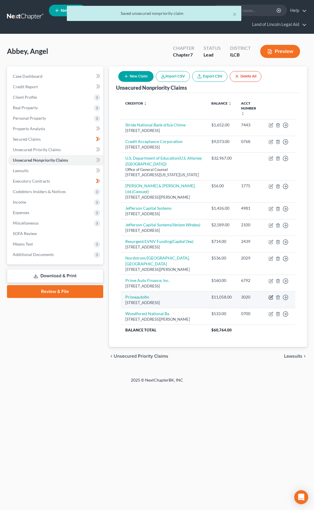
click at [270, 295] on icon "button" at bounding box center [271, 297] width 5 height 5
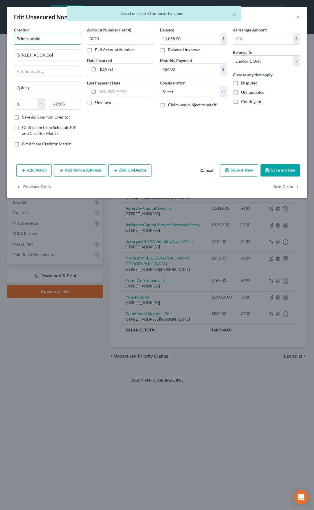
drag, startPoint x: 47, startPoint y: 35, endPoint x: 9, endPoint y: 37, distance: 38.8
click at [9, 37] on div "Creditor * Primeautofin [GEOGRAPHIC_DATA] [GEOGRAPHIC_DATA] [US_STATE][GEOGRAPH…" at bounding box center [157, 94] width 300 height 135
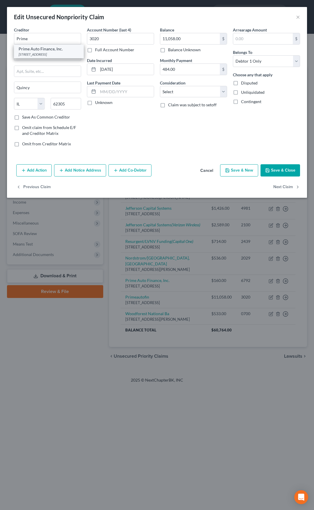
click at [27, 50] on div "Prime Auto Finance, Inc." at bounding box center [49, 49] width 61 height 6
click at [174, 91] on select "Select Cable / Satellite Services Collection Agency Credit Card Debt Debt Couns…" at bounding box center [193, 92] width 67 height 12
click at [160, 86] on select "Select Cable / Satellite Services Collection Agency Credit Card Debt Debt Couns…" at bounding box center [193, 92] width 67 height 12
click at [45, 168] on button "Add Action" at bounding box center [34, 170] width 36 height 12
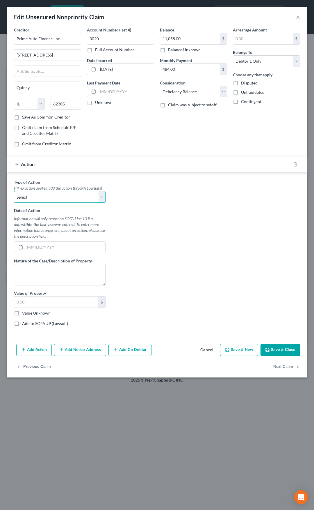
drag, startPoint x: 46, startPoint y: 192, endPoint x: 46, endPoint y: 196, distance: 4.1
click at [46, 192] on select "Select Repossession Garnishment Foreclosure Personal Injury Attached, Seized, O…" at bounding box center [60, 197] width 92 height 12
click at [14, 191] on select "Select Repossession Garnishment Foreclosure Personal Injury Attached, Seized, O…" at bounding box center [60, 197] width 92 height 12
click at [35, 248] on input "text" at bounding box center [65, 247] width 80 height 11
click at [22, 313] on label "Value Unknown" at bounding box center [36, 313] width 29 height 6
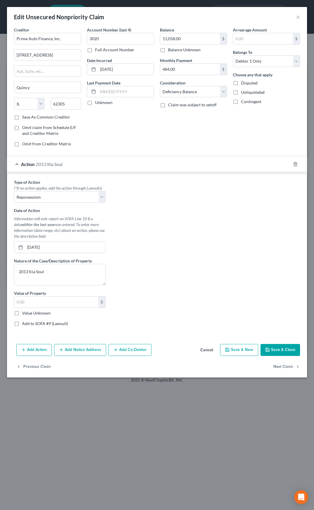
click at [24, 313] on input "Value Unknown" at bounding box center [26, 312] width 4 height 4
click at [276, 348] on button "Save & Close" at bounding box center [281, 350] width 40 height 12
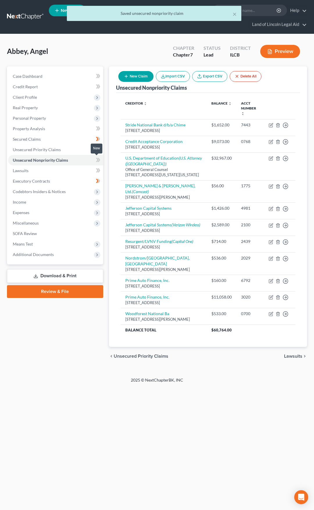
click at [99, 160] on icon at bounding box center [99, 160] width 3 height 4
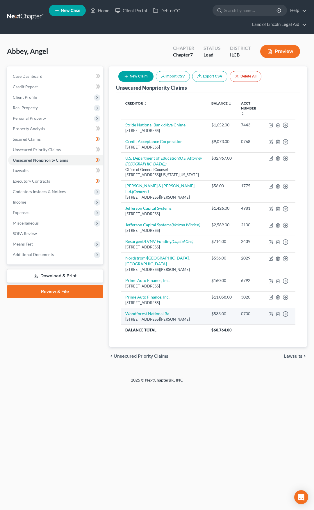
click at [268, 308] on td "Move to D Move to E Move to G Move to Notice Only" at bounding box center [279, 316] width 31 height 17
click at [270, 312] on icon "button" at bounding box center [270, 313] width 3 height 3
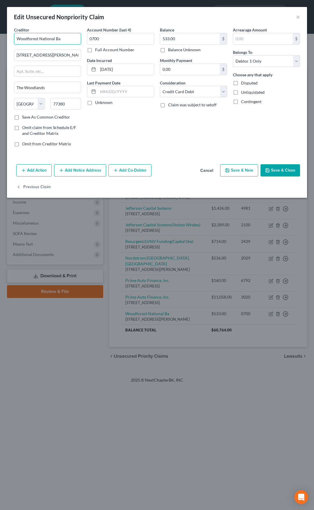
drag, startPoint x: 63, startPoint y: 39, endPoint x: 13, endPoint y: 40, distance: 50.1
click at [13, 40] on div "Creditor * Woodforest National Ba [GEOGRAPHIC_DATA][PERSON_NAME] Dr The Woodlan…" at bounding box center [47, 89] width 73 height 125
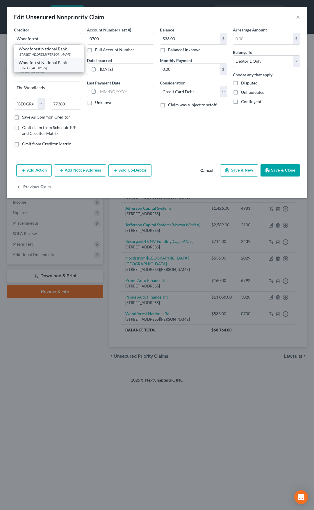
click at [29, 66] on div "Woodforest National Bank" at bounding box center [49, 63] width 61 height 6
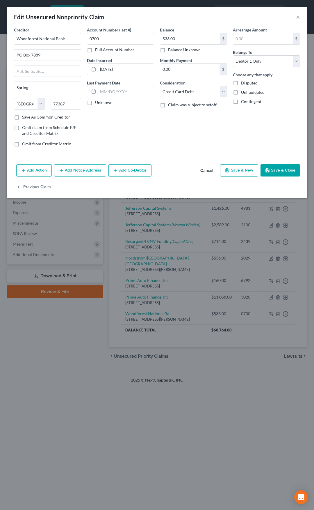
click at [274, 171] on button "Save & Close" at bounding box center [281, 170] width 40 height 12
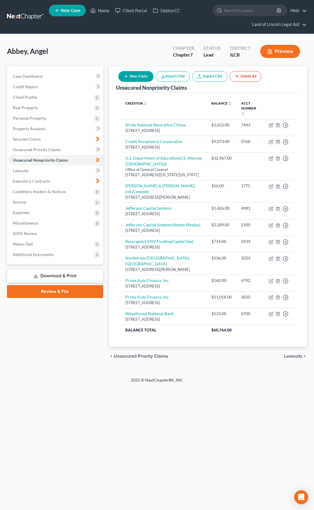
click at [134, 77] on button "New Claim" at bounding box center [135, 76] width 35 height 11
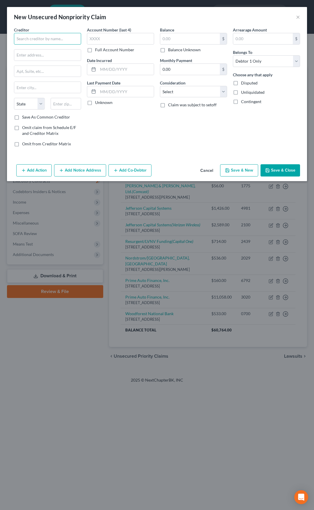
click at [62, 39] on input "text" at bounding box center [47, 39] width 67 height 12
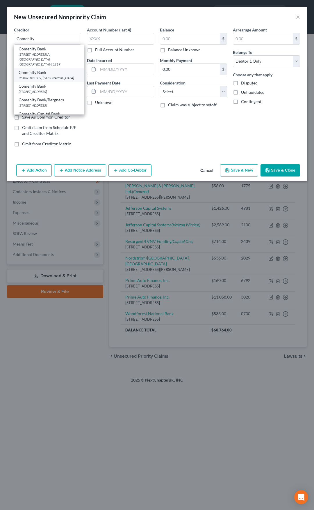
click at [57, 70] on div "Comenity Bank" at bounding box center [49, 73] width 61 height 6
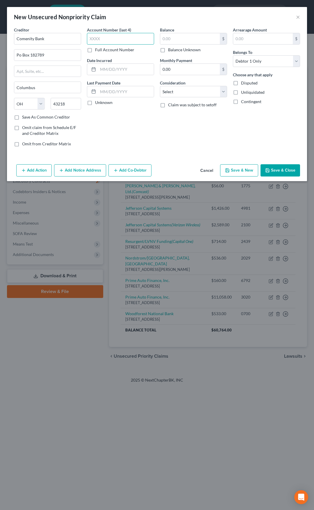
click at [118, 41] on input "text" at bounding box center [120, 39] width 67 height 12
click at [174, 39] on input "text" at bounding box center [190, 38] width 60 height 11
click at [177, 37] on input "150" at bounding box center [190, 38] width 60 height 11
click at [241, 81] on label "Disputed" at bounding box center [249, 83] width 17 height 6
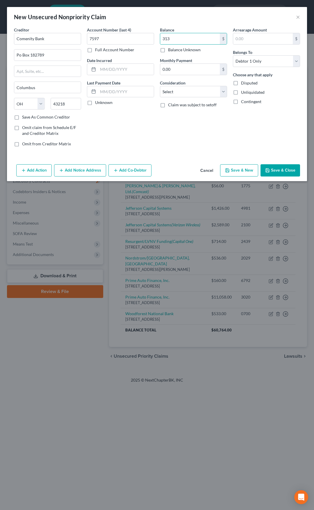
click at [244, 81] on input "Disputed" at bounding box center [246, 82] width 4 height 4
click at [200, 94] on select "Select Cable / Satellite Services Collection Agency Credit Card Debt Debt Couns…" at bounding box center [193, 92] width 67 height 12
click at [160, 86] on select "Select Cable / Satellite Services Collection Agency Credit Card Debt Debt Couns…" at bounding box center [193, 92] width 67 height 12
click at [278, 169] on button "Save & Close" at bounding box center [281, 170] width 40 height 12
